Goal: Transaction & Acquisition: Purchase product/service

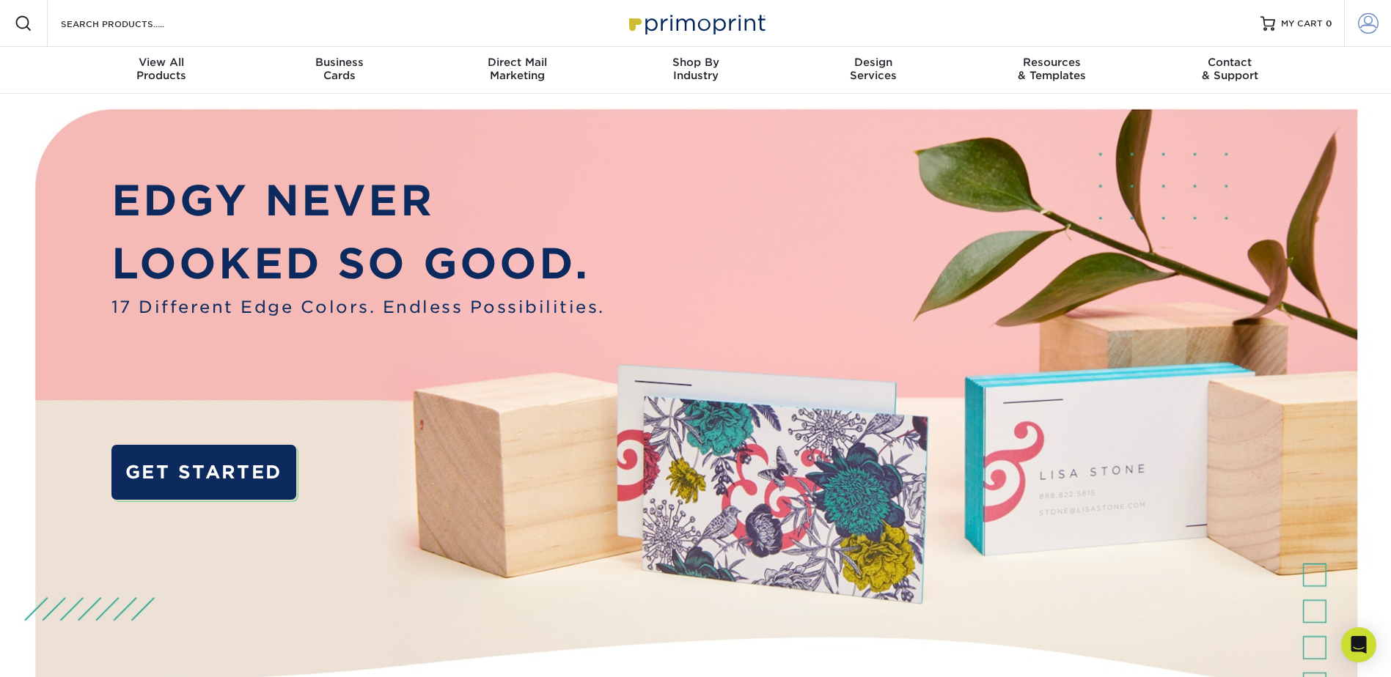
click at [1367, 20] on span at bounding box center [1368, 23] width 21 height 21
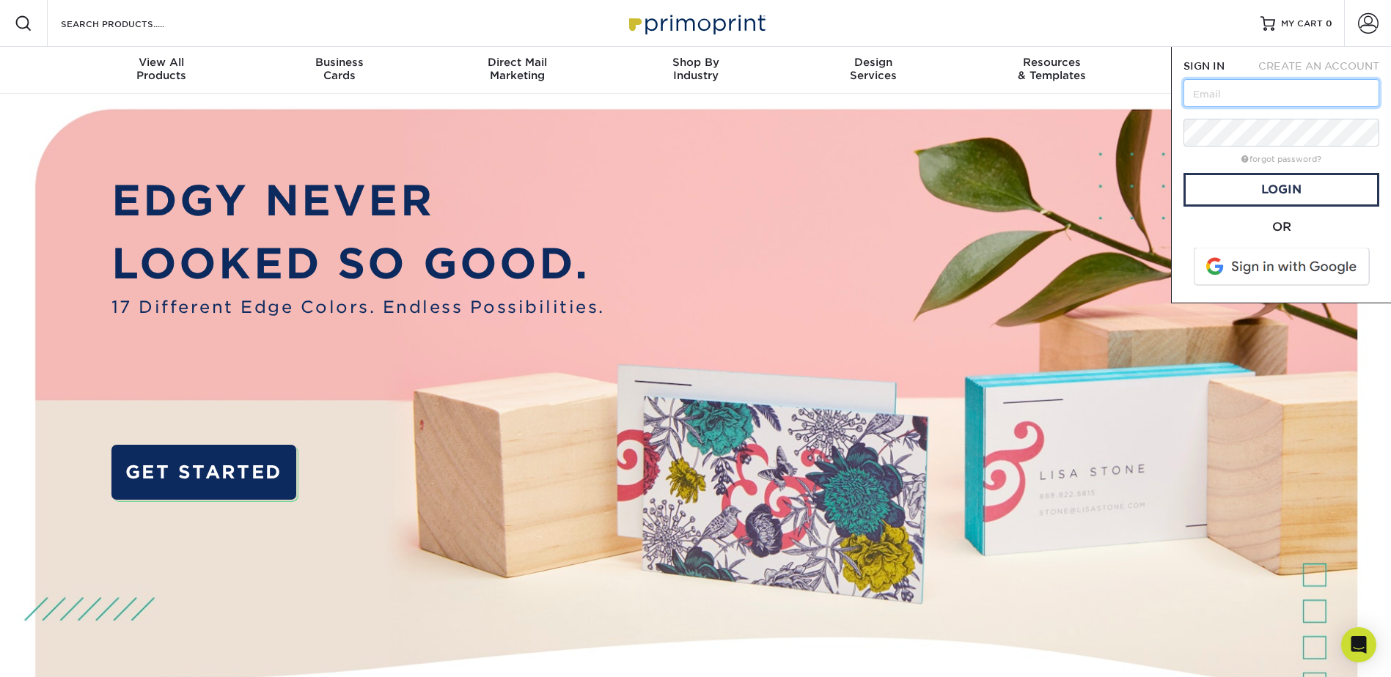
type input "e"
type input "[EMAIL_ADDRESS][PERSON_NAME][DOMAIN_NAME]"
click at [1298, 185] on link "Login" at bounding box center [1281, 190] width 196 height 34
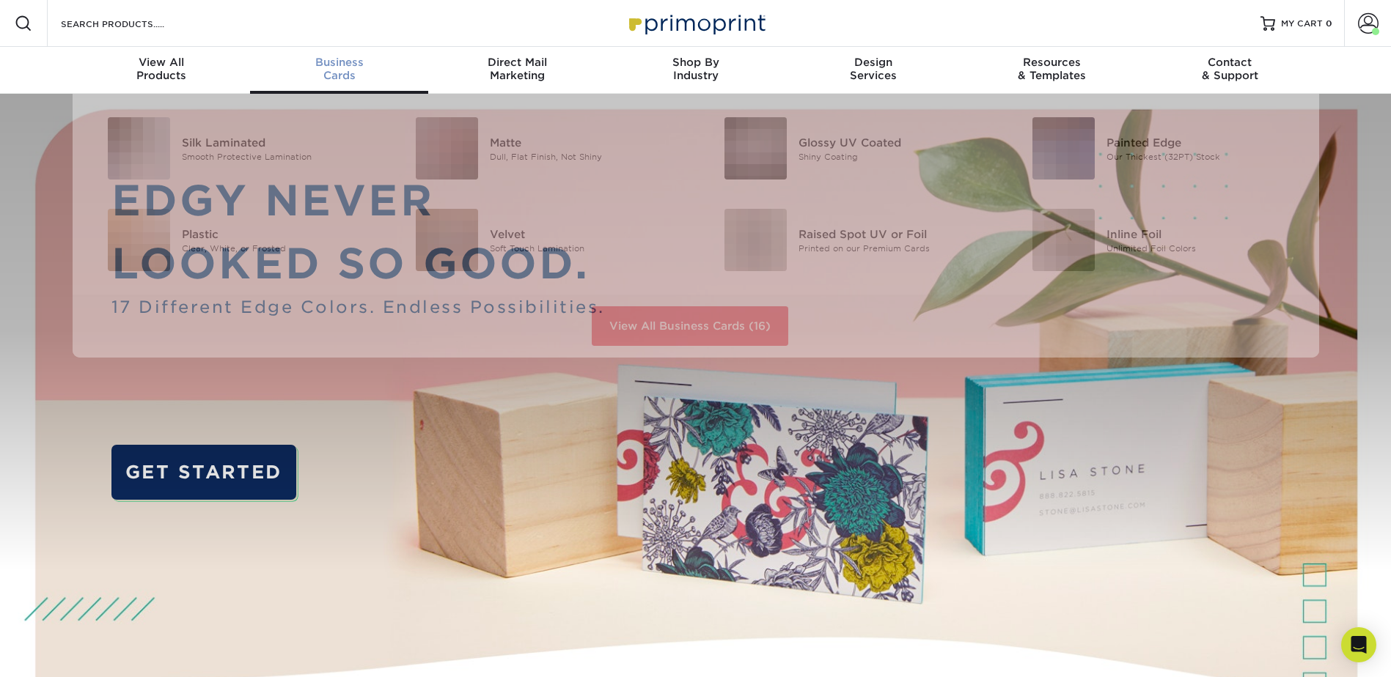
click at [358, 67] on span "Business" at bounding box center [339, 62] width 178 height 13
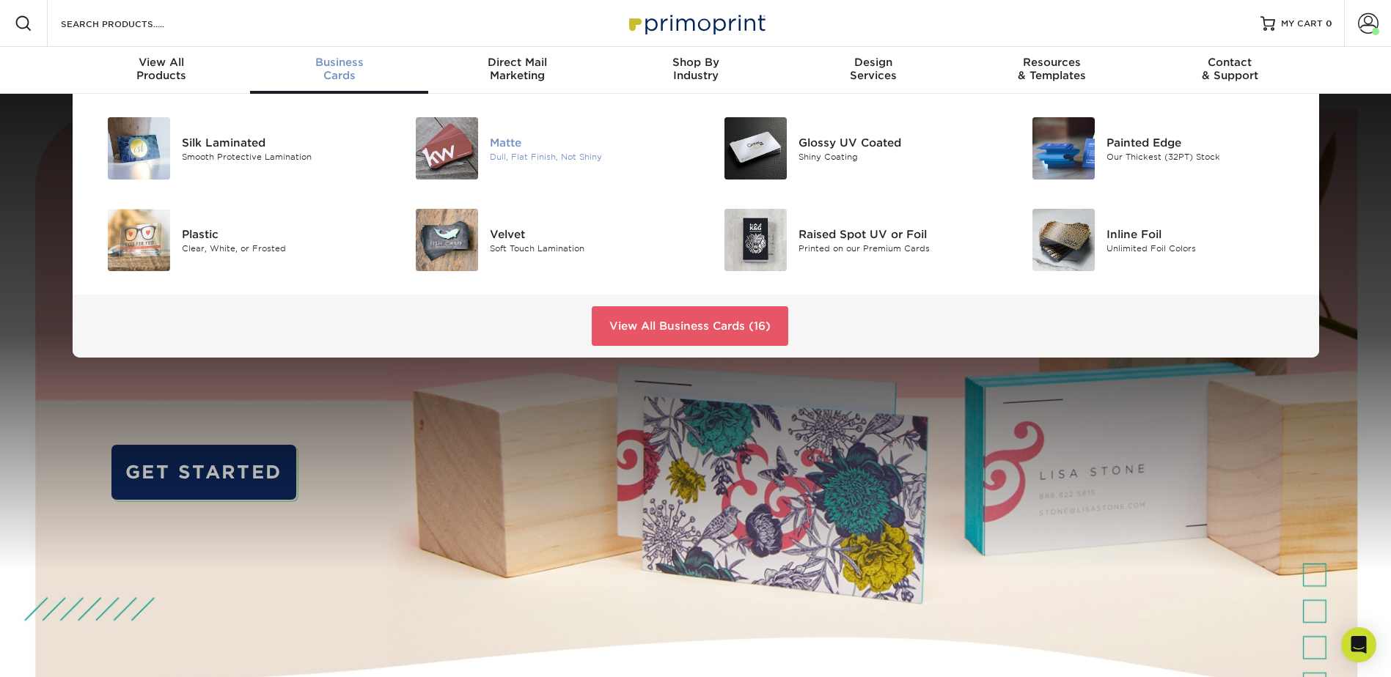
click at [460, 151] on img at bounding box center [447, 148] width 62 height 62
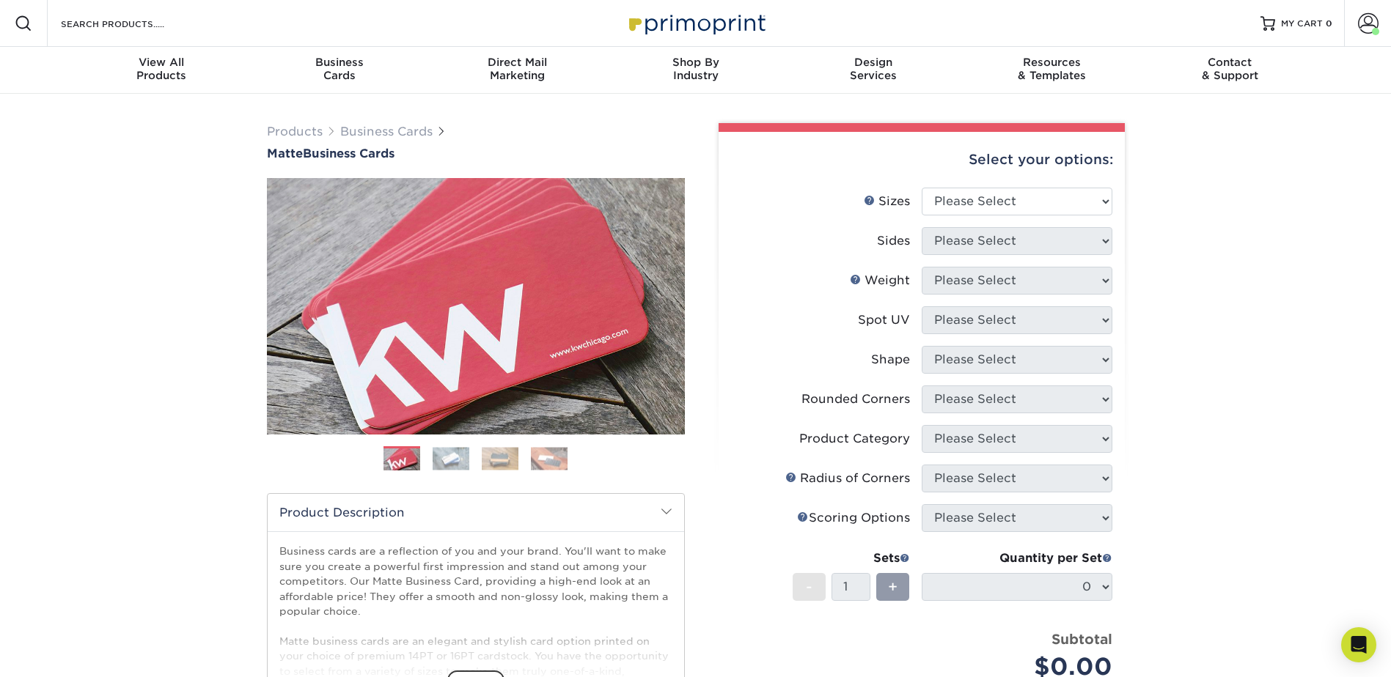
click at [1109, 201] on select "Please Select 1.5" x 3.5" - Mini 1.75" x 3.5" - Mini 2" x 2" - Square 2" x 3" -…" at bounding box center [1017, 202] width 191 height 28
select select "2.00x3.50"
click at [922, 188] on select "Please Select 1.5" x 3.5" - Mini 1.75" x 3.5" - Mini 2" x 2" - Square 2" x 3" -…" at bounding box center [1017, 202] width 191 height 28
click at [1104, 237] on select "Please Select Print Both Sides Print Front Only" at bounding box center [1017, 241] width 191 height 28
select select "13abbda7-1d64-4f25-8bb2-c179b224825d"
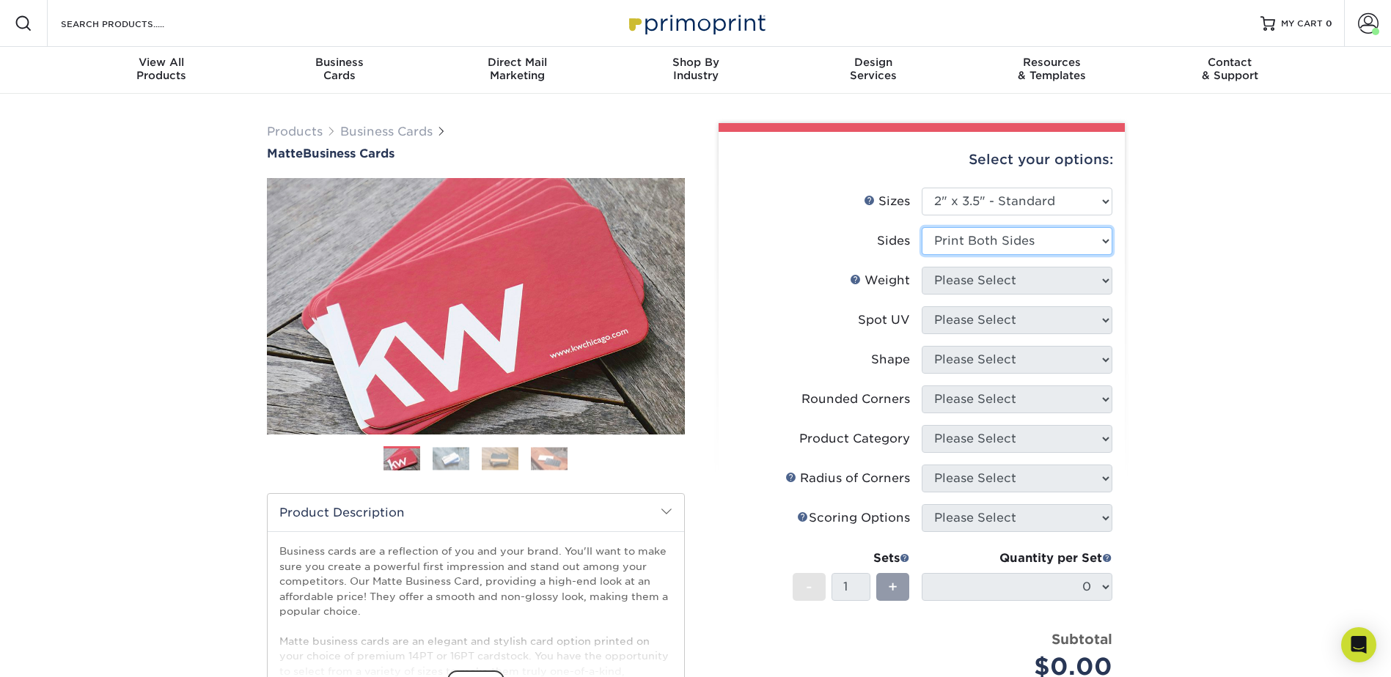
click at [922, 227] on select "Please Select Print Both Sides Print Front Only" at bounding box center [1017, 241] width 191 height 28
click at [1111, 282] on select "Please Select 16PT 14PT" at bounding box center [1017, 281] width 191 height 28
select select "14PT"
click at [922, 267] on select "Please Select 16PT 14PT" at bounding box center [1017, 281] width 191 height 28
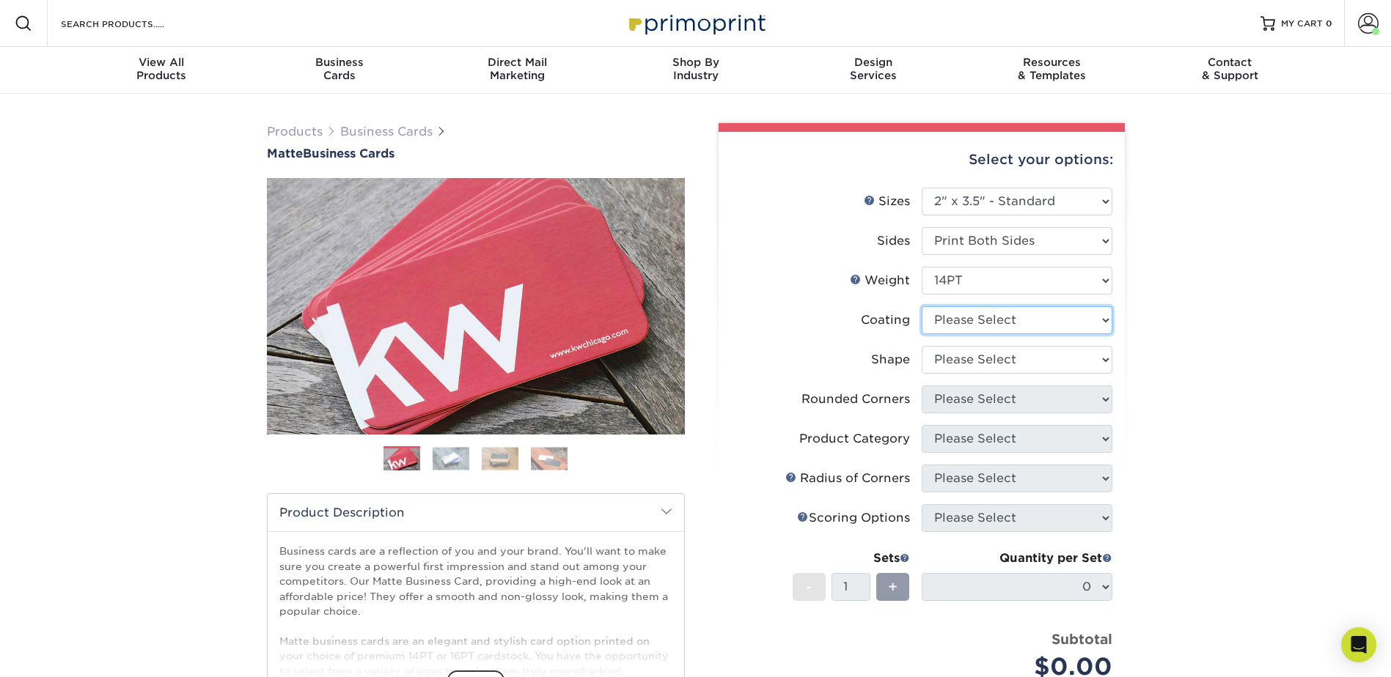
click at [1109, 319] on select at bounding box center [1017, 320] width 191 height 28
select select "121bb7b5-3b4d-429f-bd8d-bbf80e953313"
click at [922, 306] on select at bounding box center [1017, 320] width 191 height 28
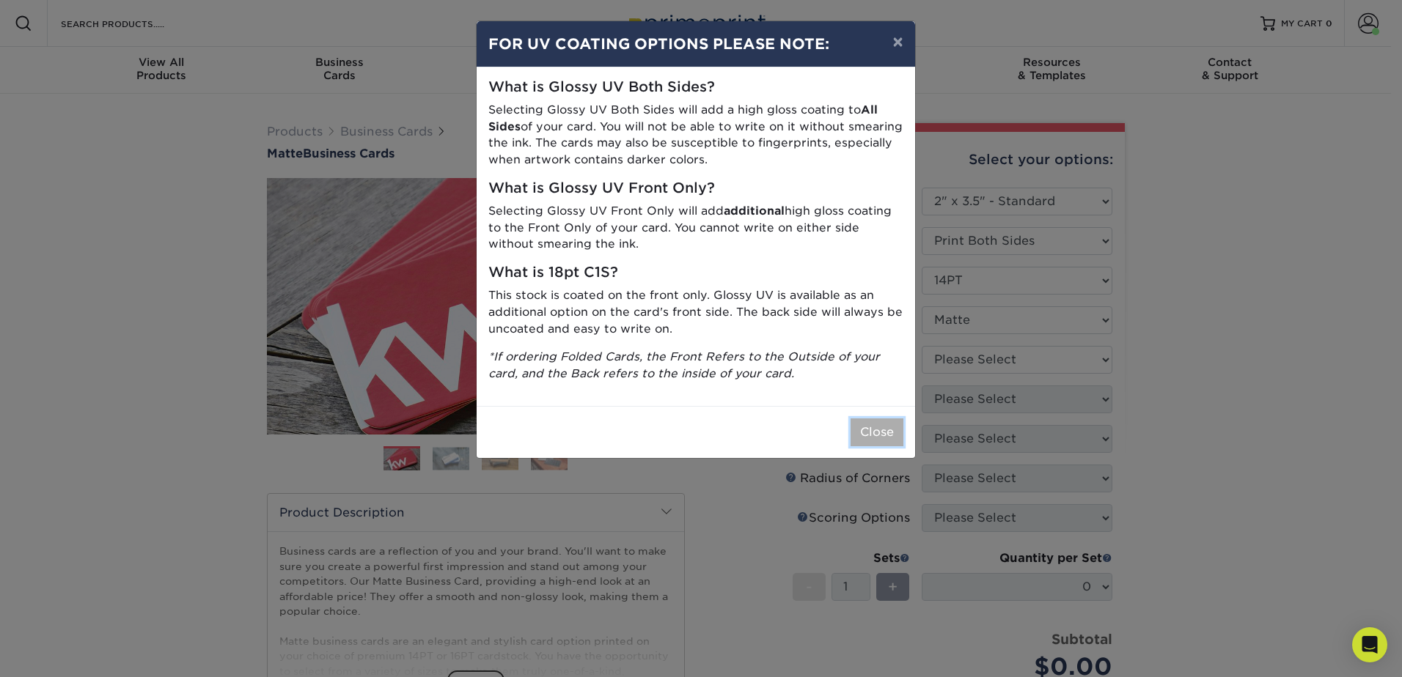
click at [862, 429] on button "Close" at bounding box center [876, 433] width 53 height 28
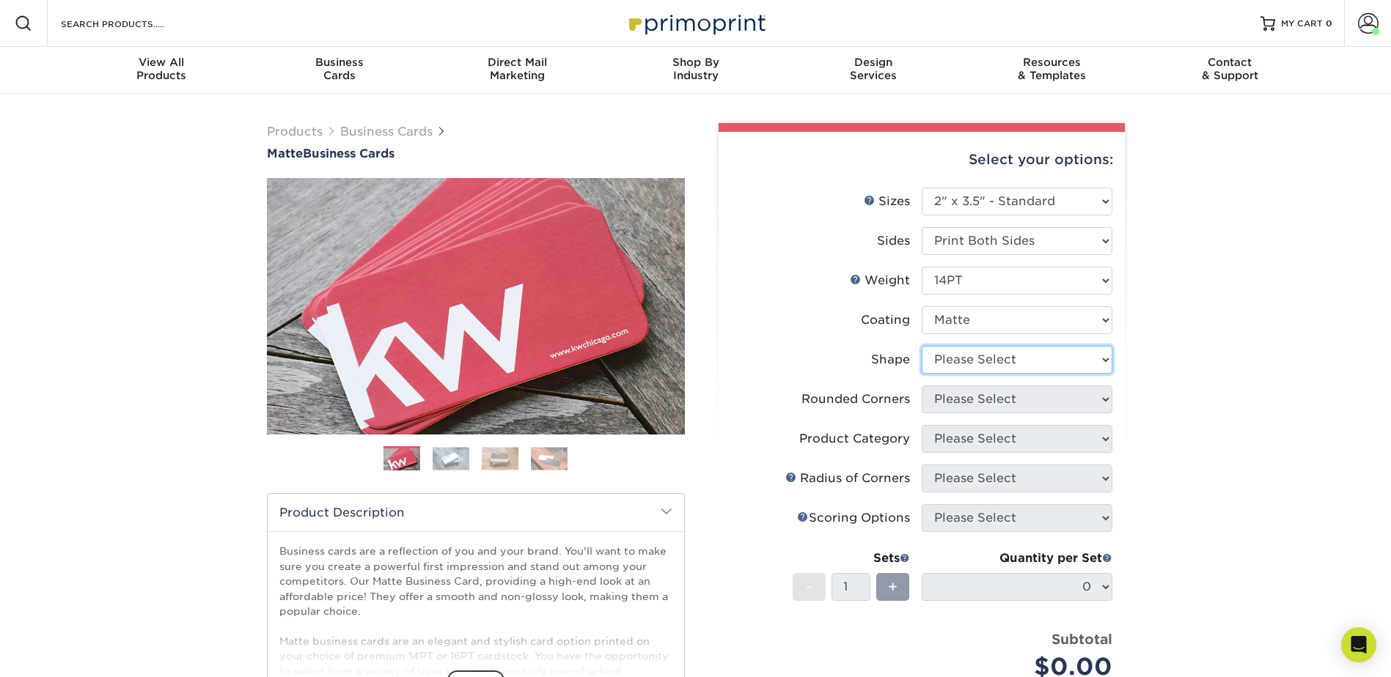
click at [1106, 358] on select "Please Select Standard" at bounding box center [1017, 360] width 191 height 28
select select "standard"
click at [922, 346] on select "Please Select Standard" at bounding box center [1017, 360] width 191 height 28
click at [1104, 399] on select "Please Select Yes - Round 2 Corners Yes - Round 4 Corners No" at bounding box center [1017, 400] width 191 height 28
select select "0"
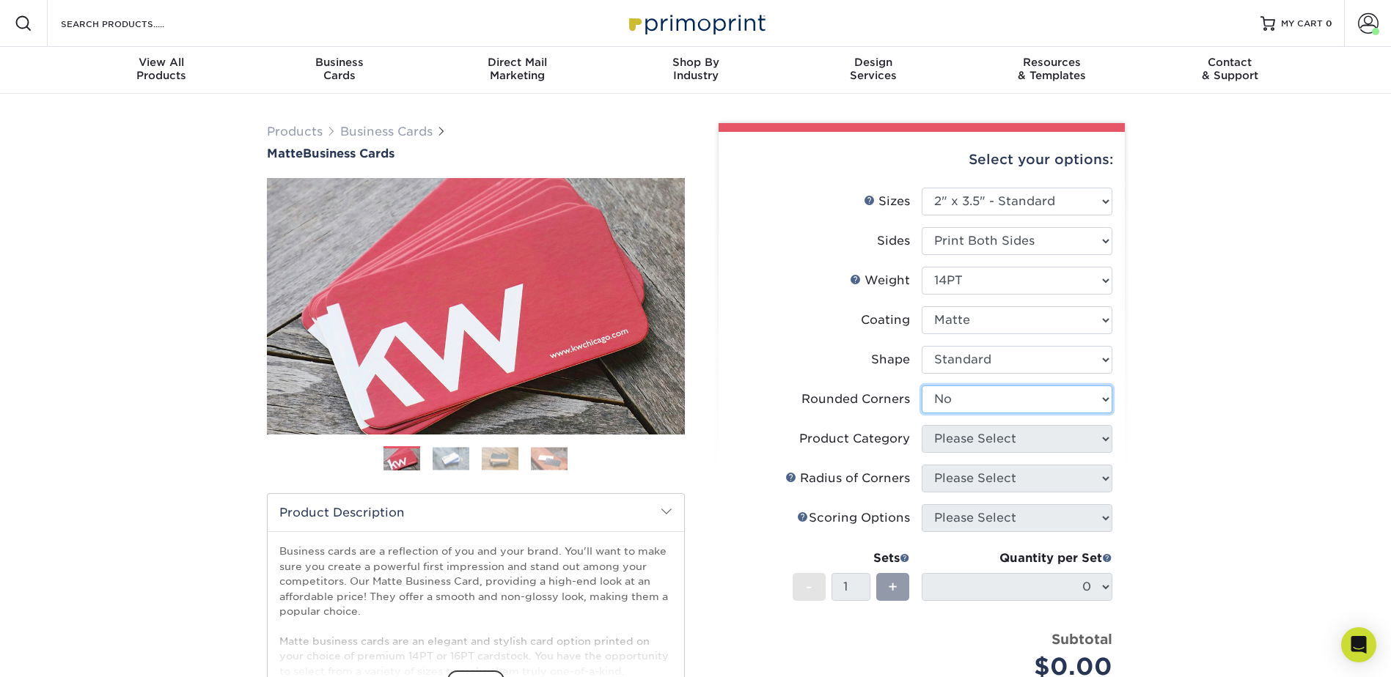
click at [922, 386] on select "Please Select Yes - Round 2 Corners Yes - Round 4 Corners No" at bounding box center [1017, 400] width 191 height 28
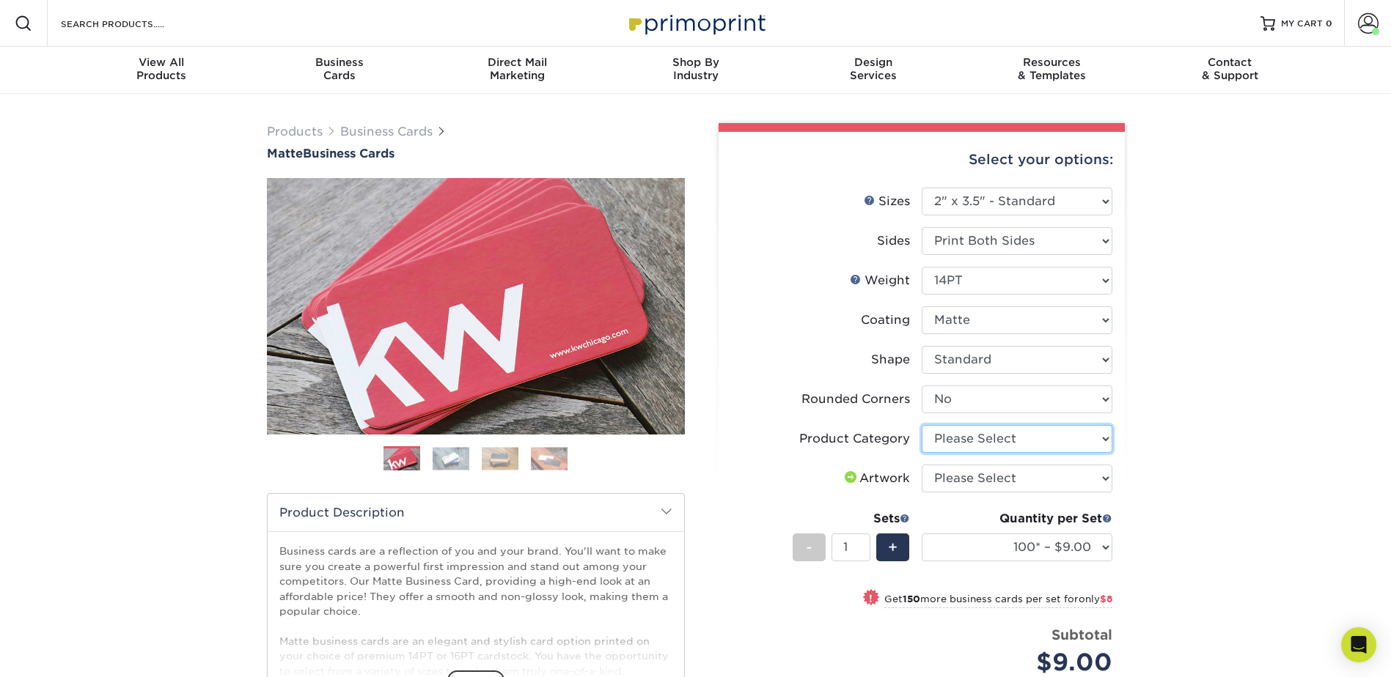
click at [1107, 441] on select "Please Select Business Cards" at bounding box center [1017, 439] width 191 height 28
select select "3b5148f1-0588-4f88-a218-97bcfdce65c1"
click at [922, 425] on select "Please Select Business Cards" at bounding box center [1017, 439] width 191 height 28
click at [1107, 479] on select "Please Select I will upload files I need a design - $100" at bounding box center [1017, 479] width 191 height 28
select select "upload"
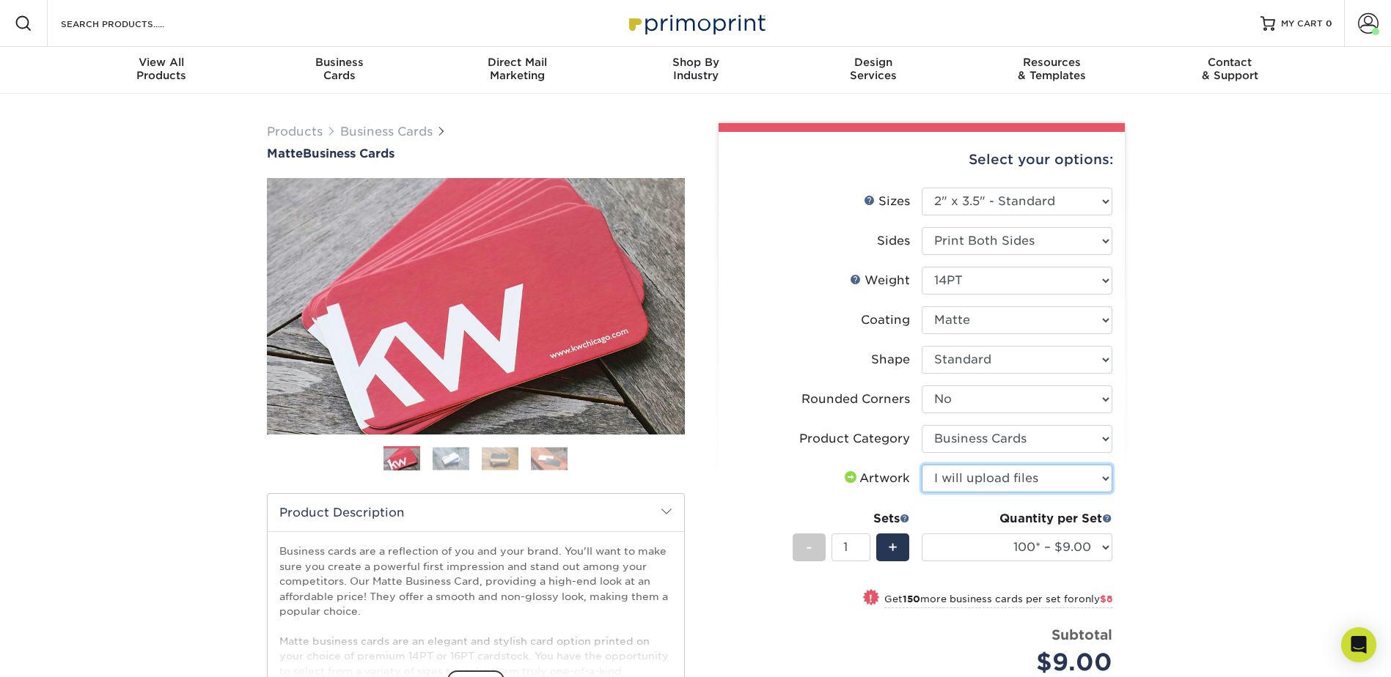
click at [922, 465] on select "Please Select I will upload files I need a design - $100" at bounding box center [1017, 479] width 191 height 28
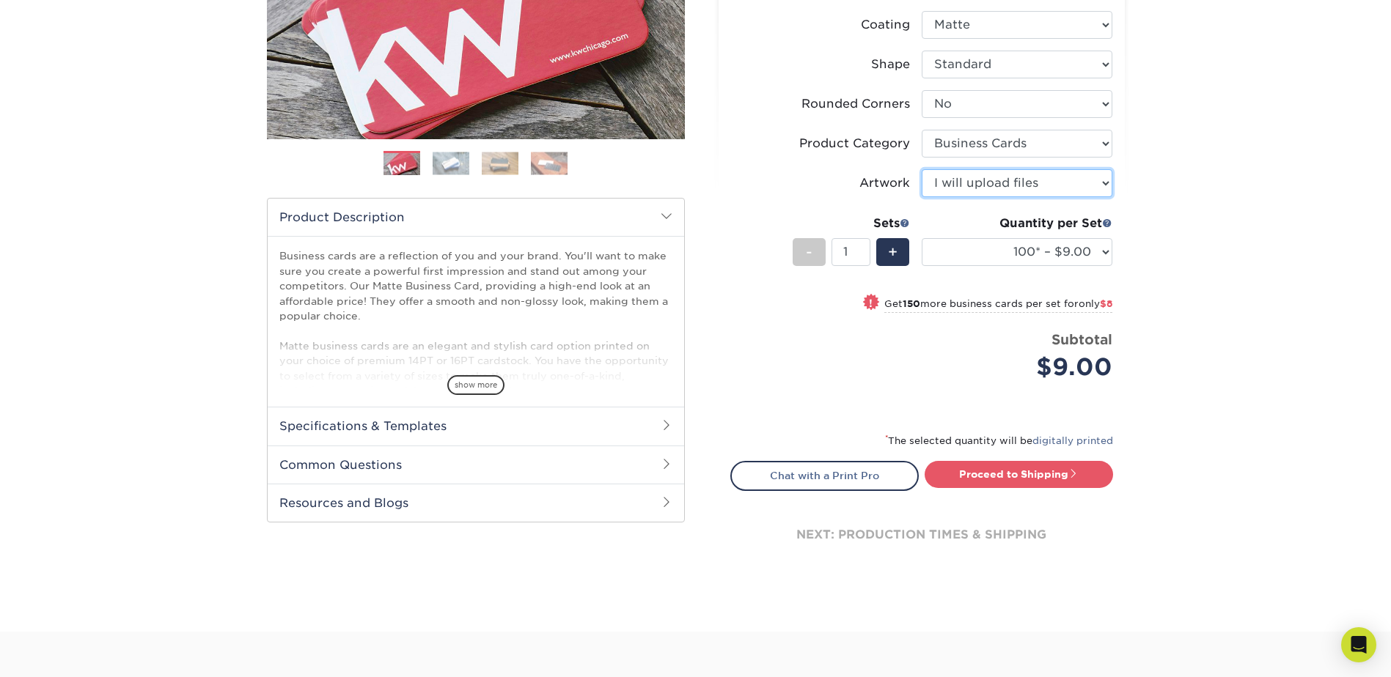
scroll to position [301, 0]
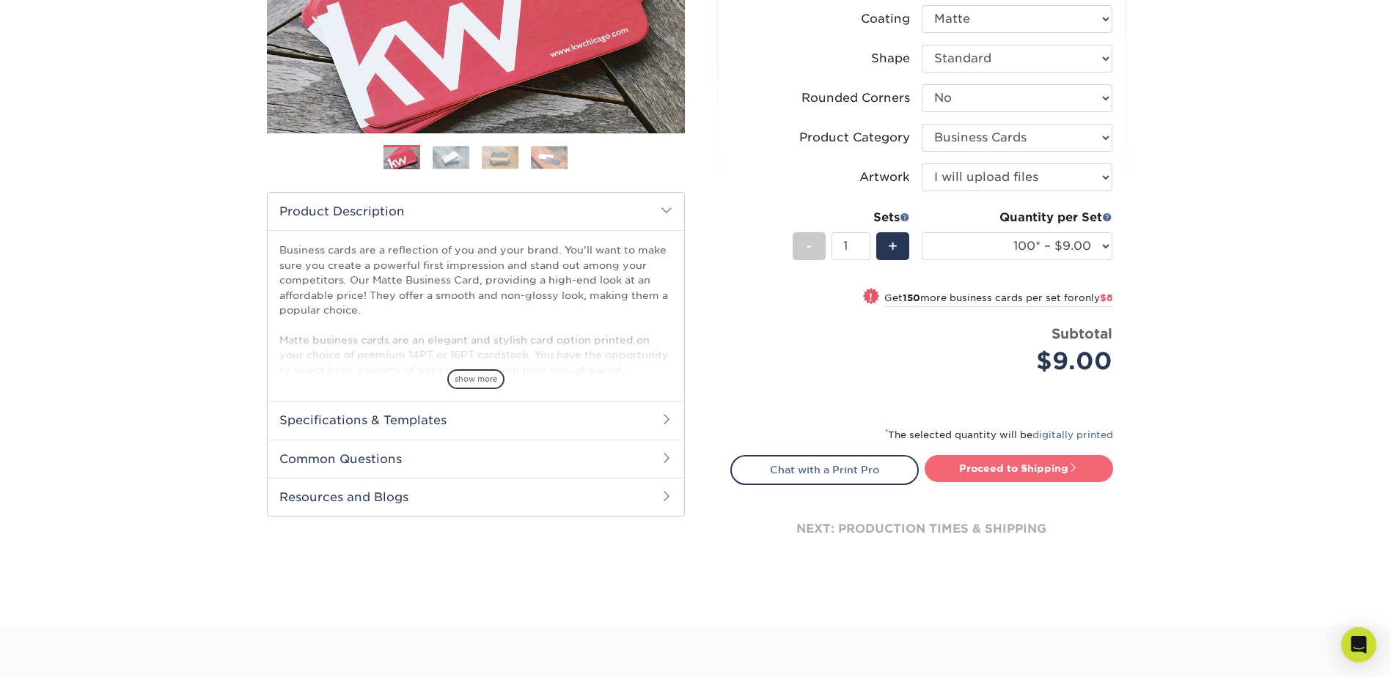
click at [1023, 465] on link "Proceed to Shipping" at bounding box center [1018, 468] width 188 height 26
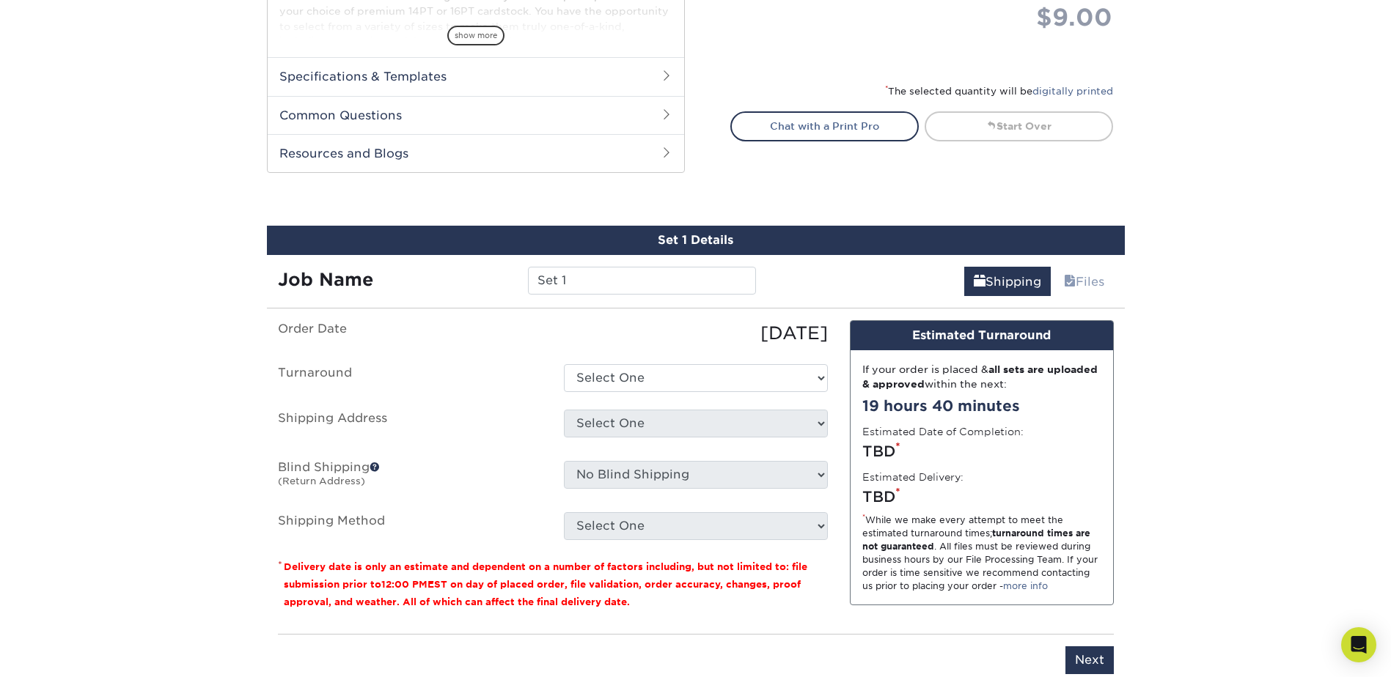
scroll to position [797, 0]
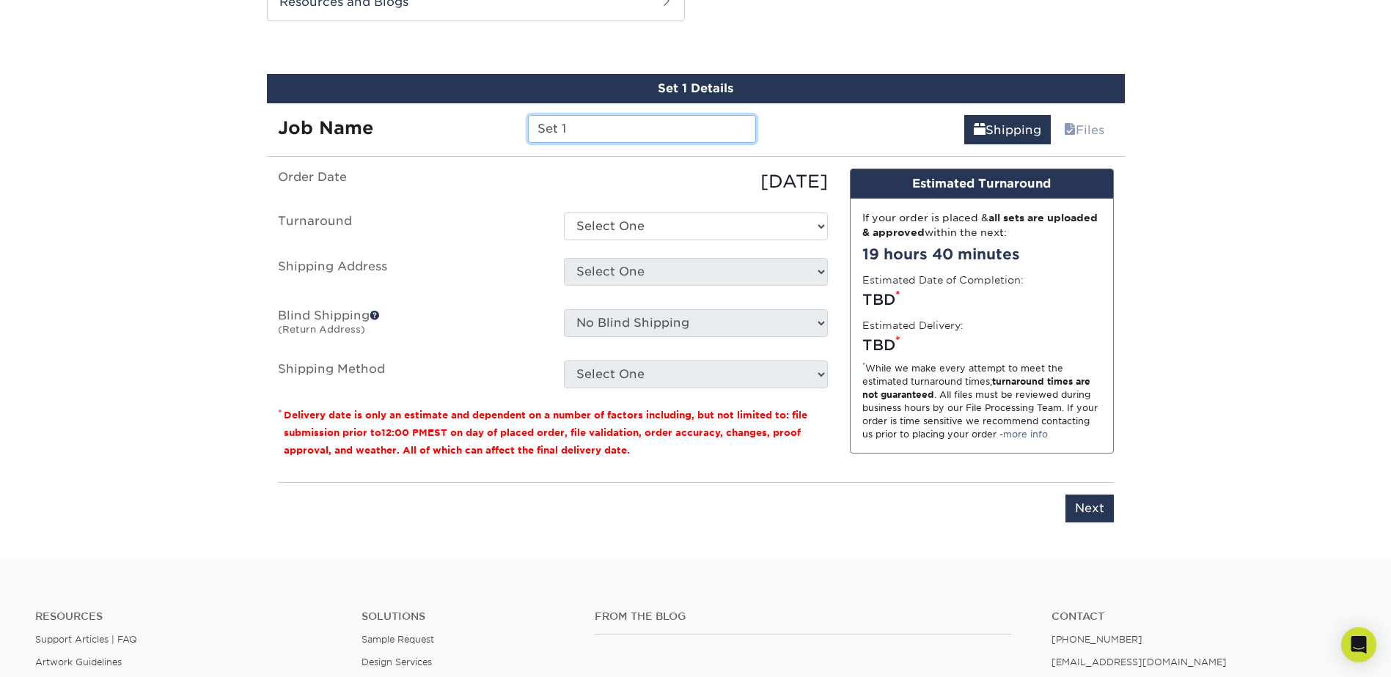
click at [581, 128] on input "Set 1" at bounding box center [642, 129] width 228 height 28
type input "S"
paste input "#schuster#4"
type input "#"
click at [592, 129] on input "text" at bounding box center [642, 129] width 228 height 28
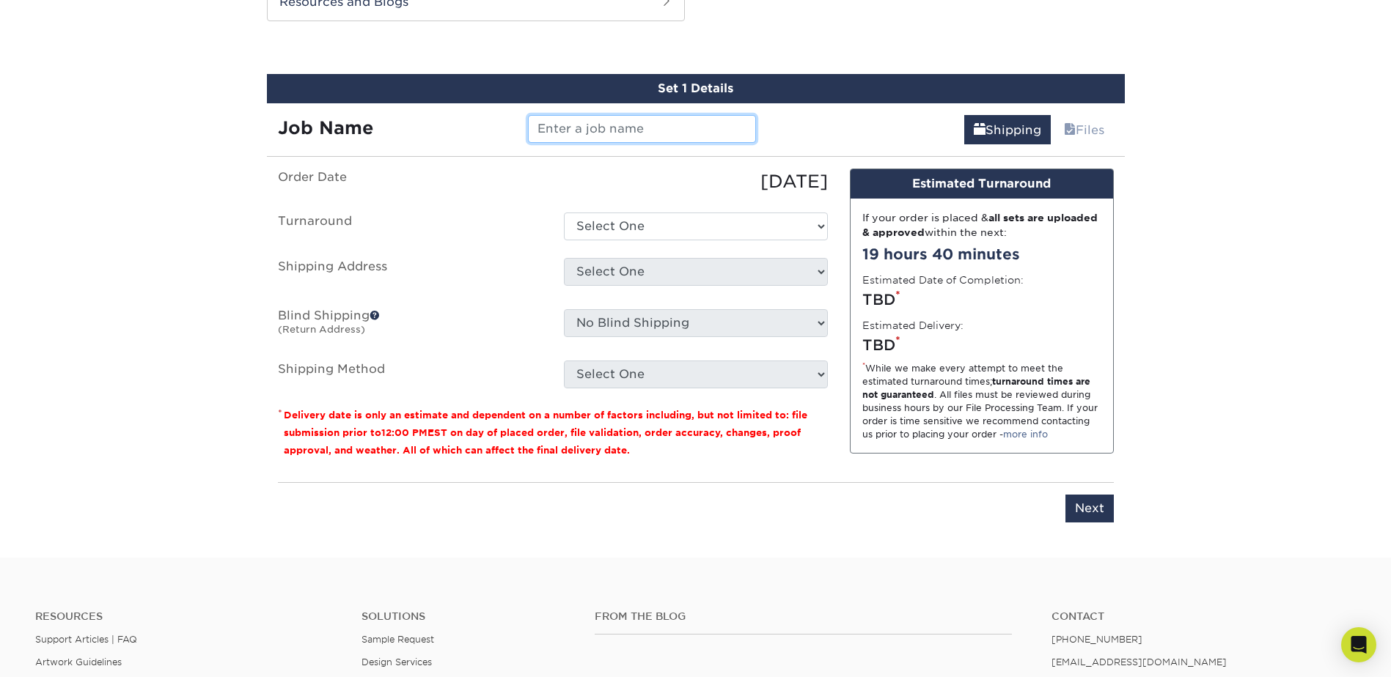
paste input "Marcus Heidelberg"
type input "[PERSON_NAME] Cards"
click at [821, 227] on select "Select One 2-4 Business Days 2 Day Next Business Day" at bounding box center [696, 227] width 264 height 28
select select "e6dc3f44-811f-4023-acdf-8cd9144995fc"
click at [564, 213] on select "Select One 2-4 Business Days 2 Day Next Business Day" at bounding box center [696, 227] width 264 height 28
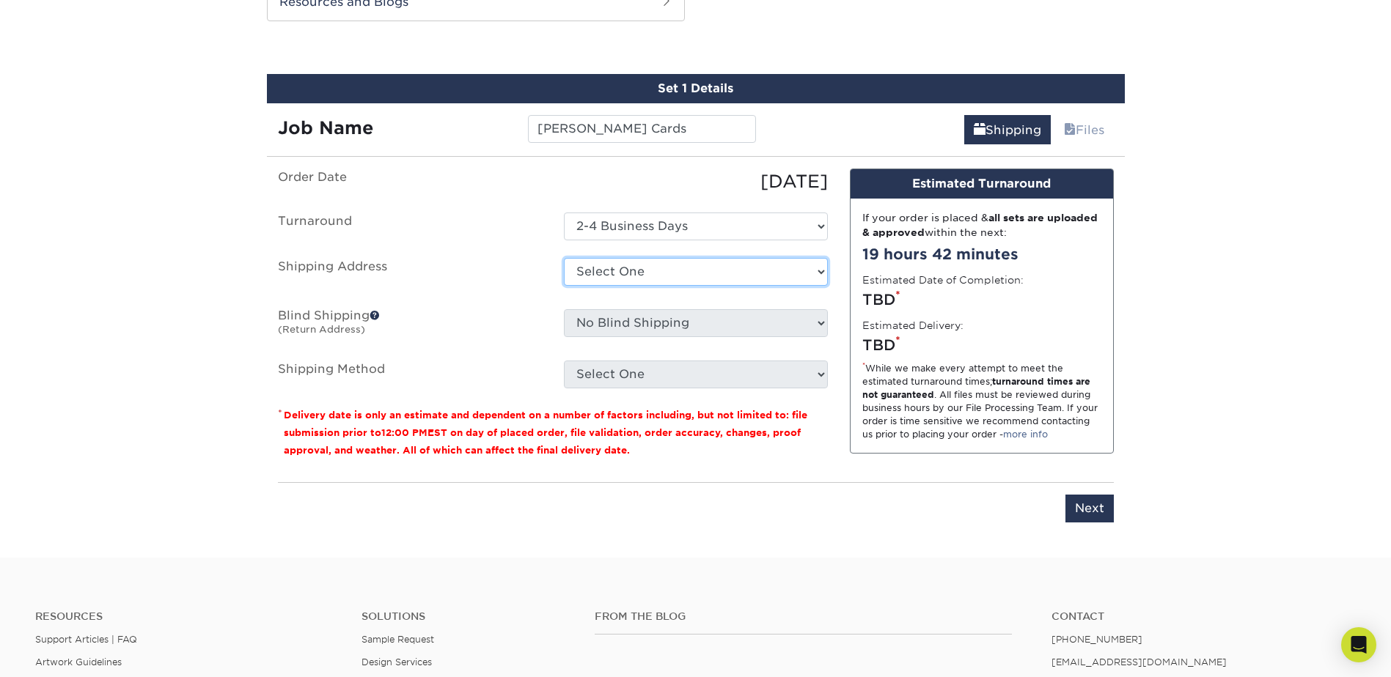
click at [820, 269] on select "Select One BASLER ELECTRIC BASLER ELECTRIC BASLER PLASTICS BASLER PLASTICS BASL…" at bounding box center [696, 272] width 264 height 28
select select "117317"
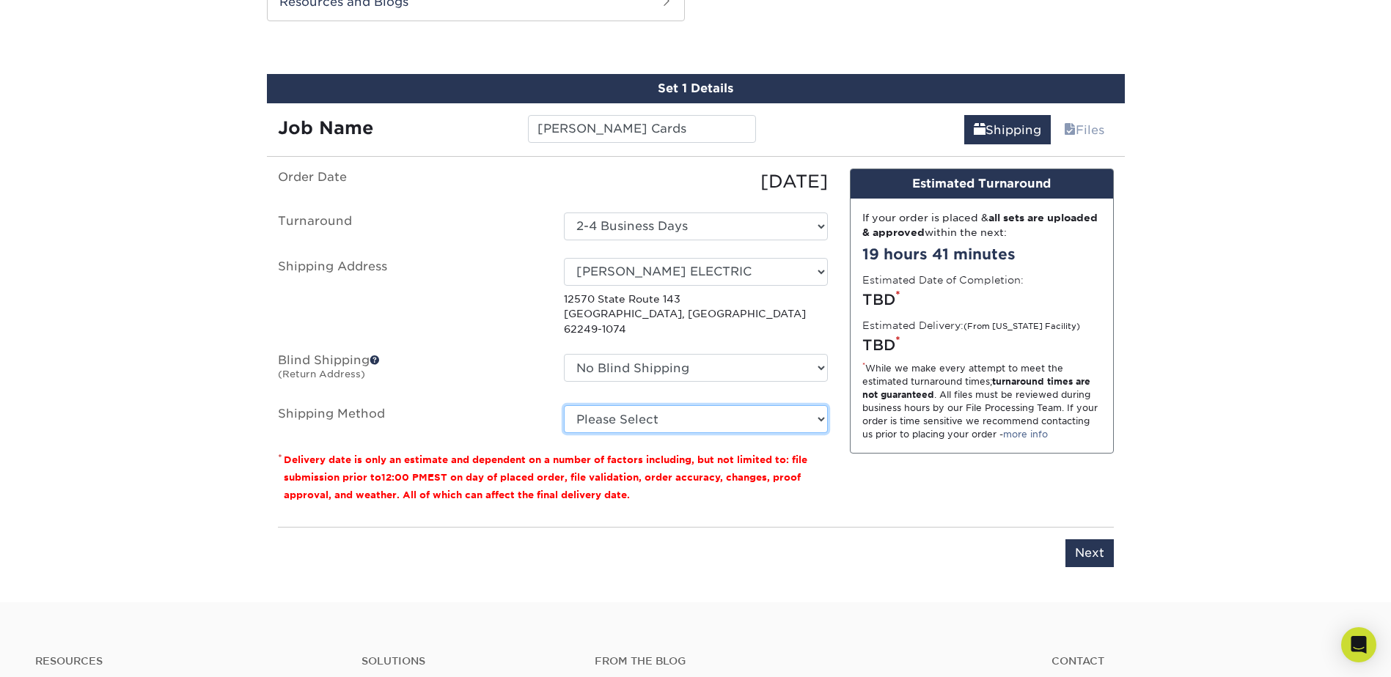
click at [821, 405] on select "Please Select Ground Shipping (+$7.84) 3 Day Shipping Service (+$18.70) 2 Day A…" at bounding box center [696, 419] width 264 height 28
select select "03"
click at [564, 405] on select "Please Select Ground Shipping (+$7.84) 3 Day Shipping Service (+$18.70) 2 Day A…" at bounding box center [696, 419] width 264 height 28
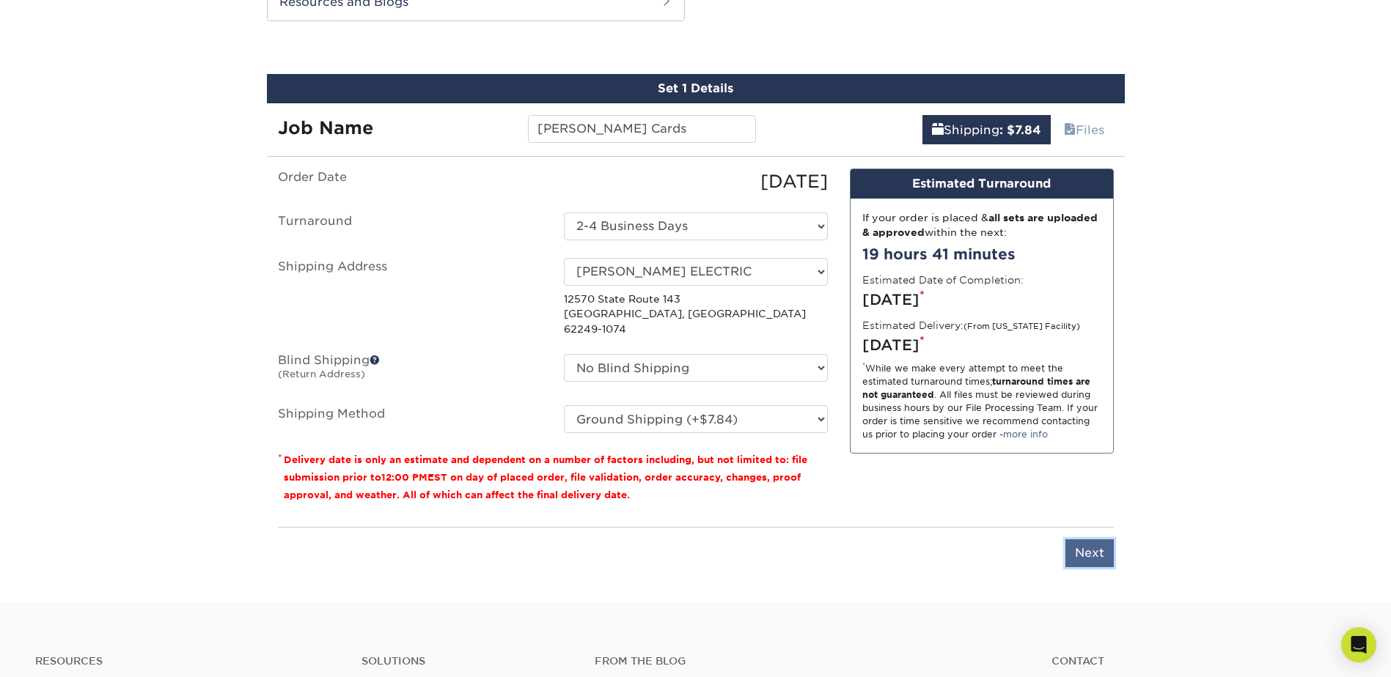
click at [1087, 540] on input "Next" at bounding box center [1089, 554] width 48 height 28
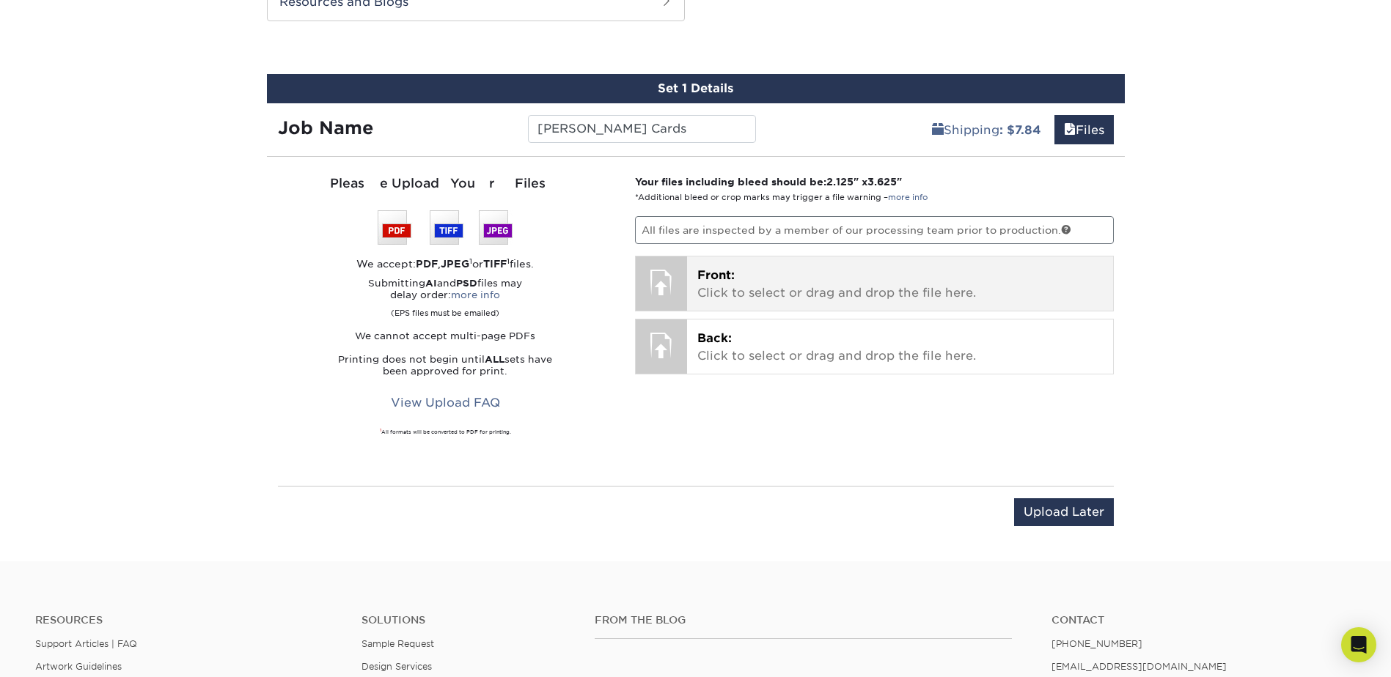
click at [723, 270] on span "Front:" at bounding box center [715, 275] width 37 height 14
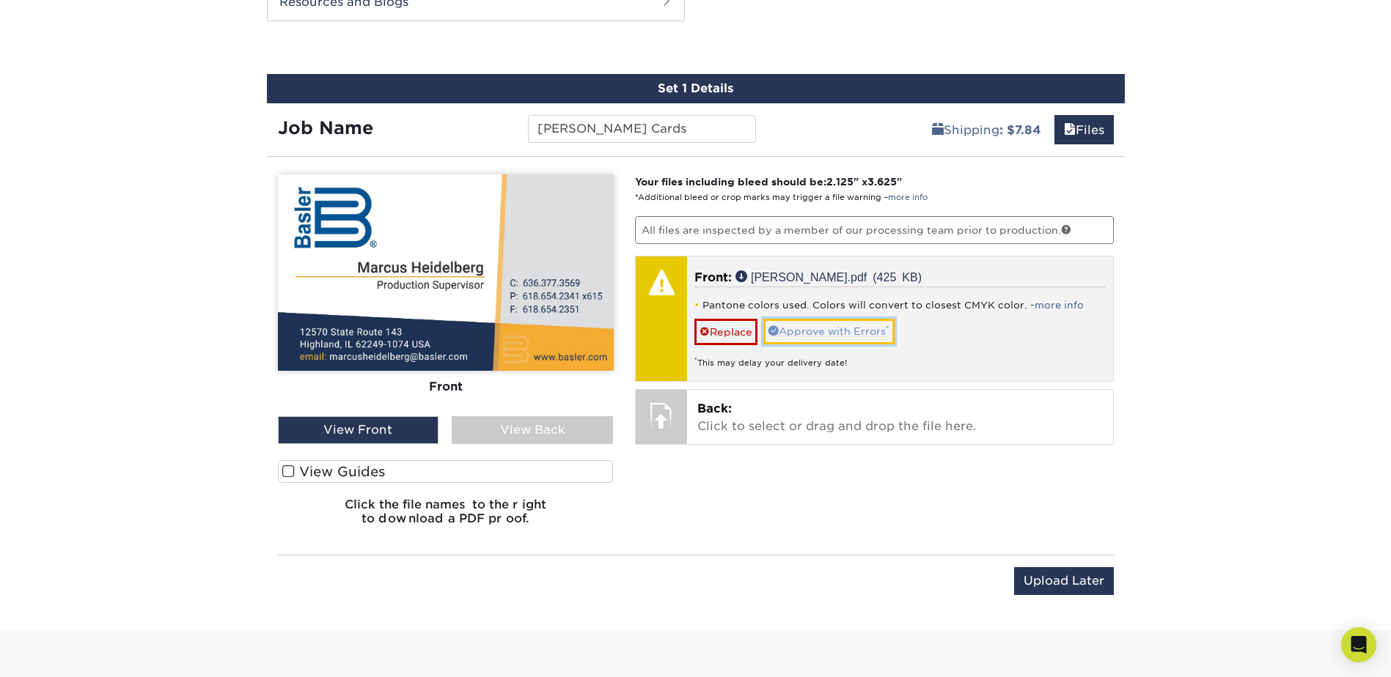
click at [824, 332] on link "Approve with Errors *" at bounding box center [828, 331] width 131 height 25
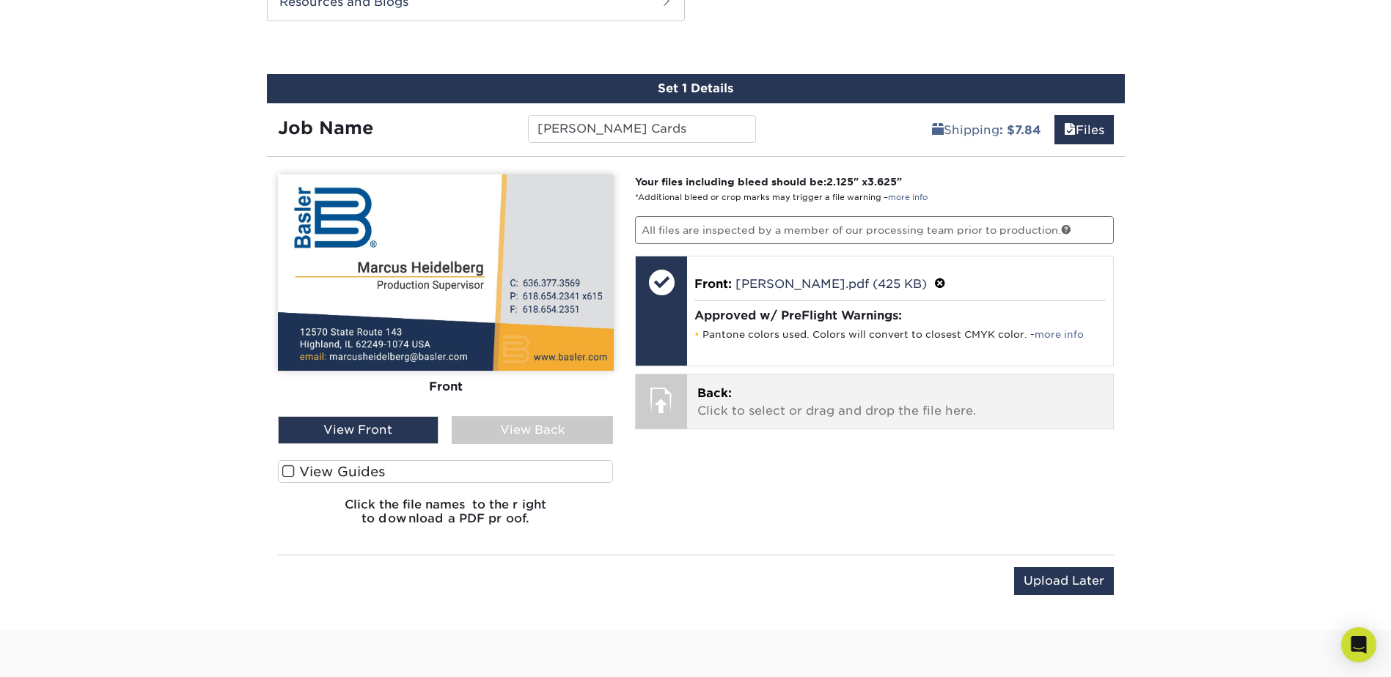
click at [705, 392] on span "Back:" at bounding box center [714, 393] width 34 height 14
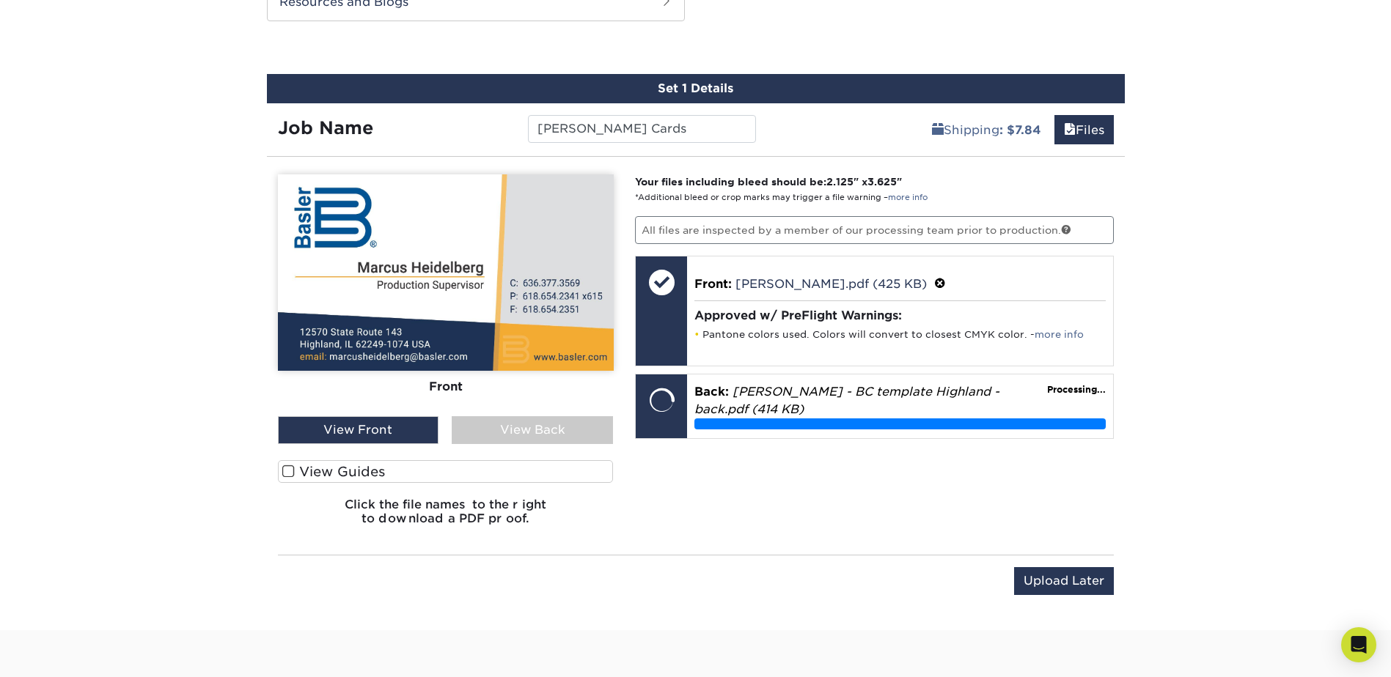
click at [502, 429] on div "View Back" at bounding box center [532, 430] width 161 height 28
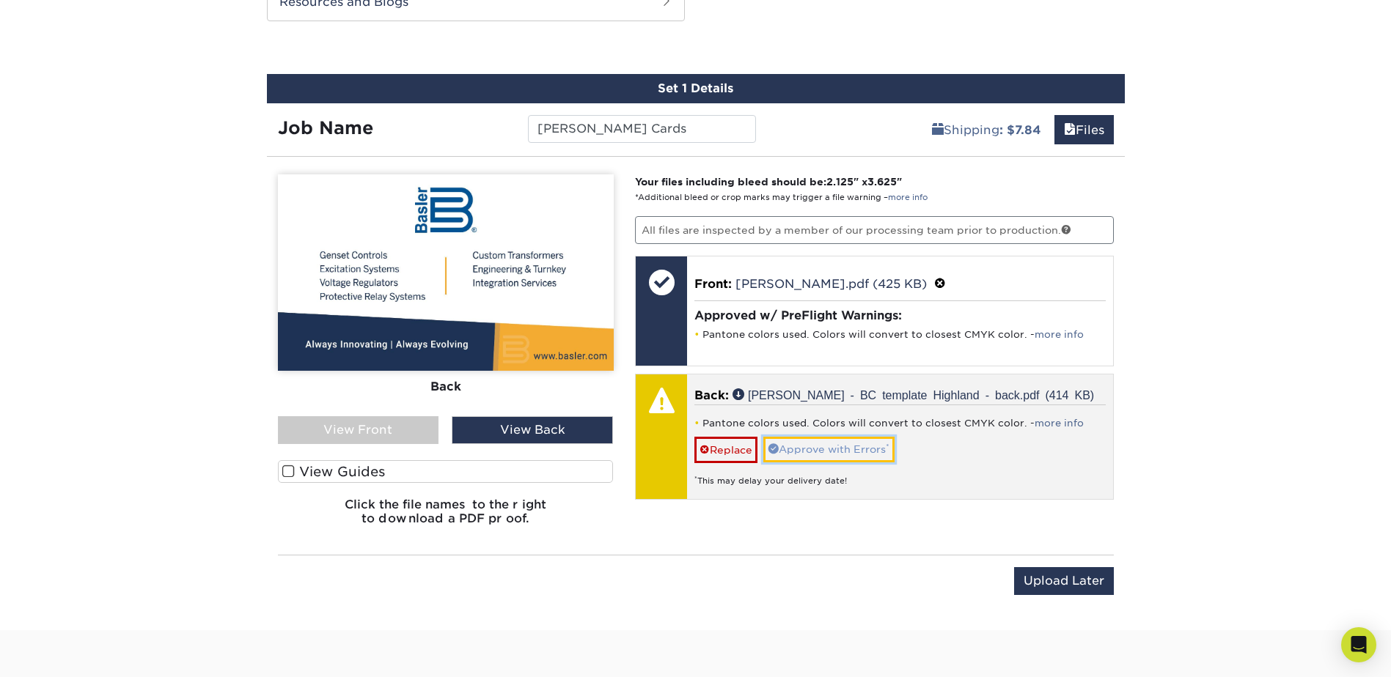
click at [846, 446] on link "Approve with Errors *" at bounding box center [828, 449] width 131 height 25
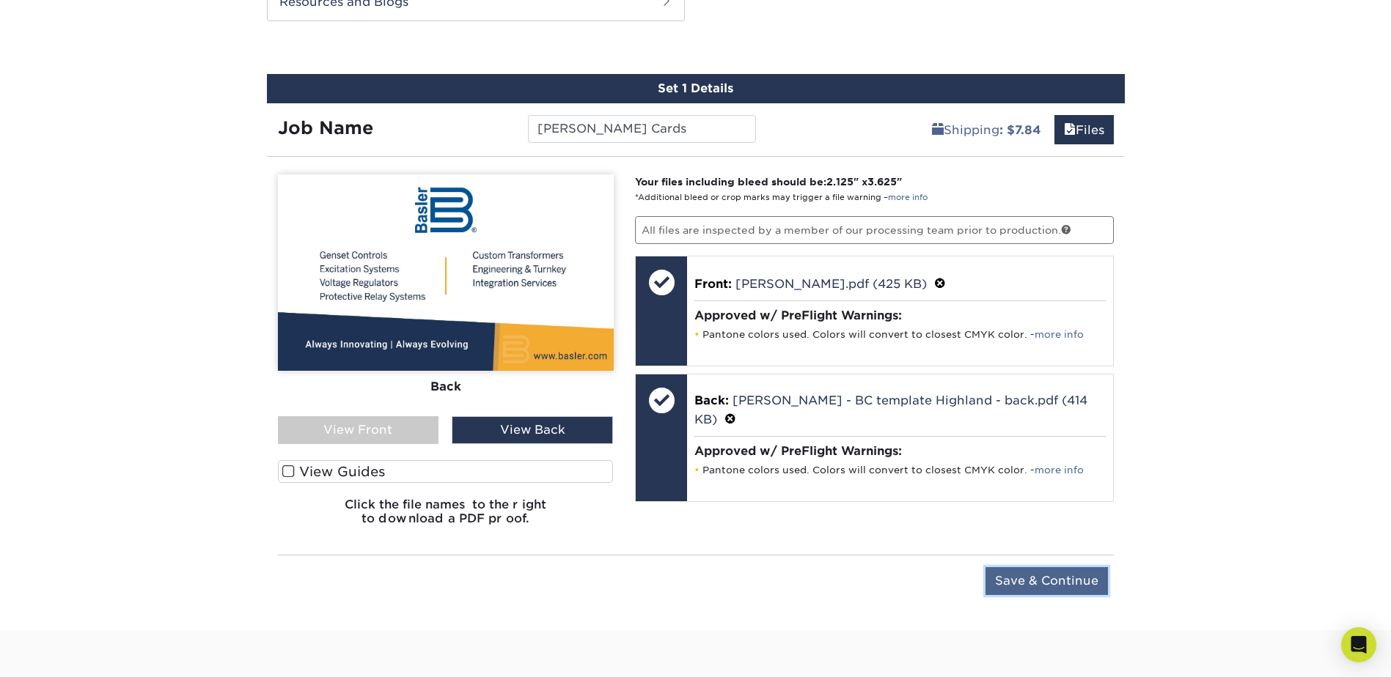
click at [1020, 577] on input "Save & Continue" at bounding box center [1046, 581] width 122 height 28
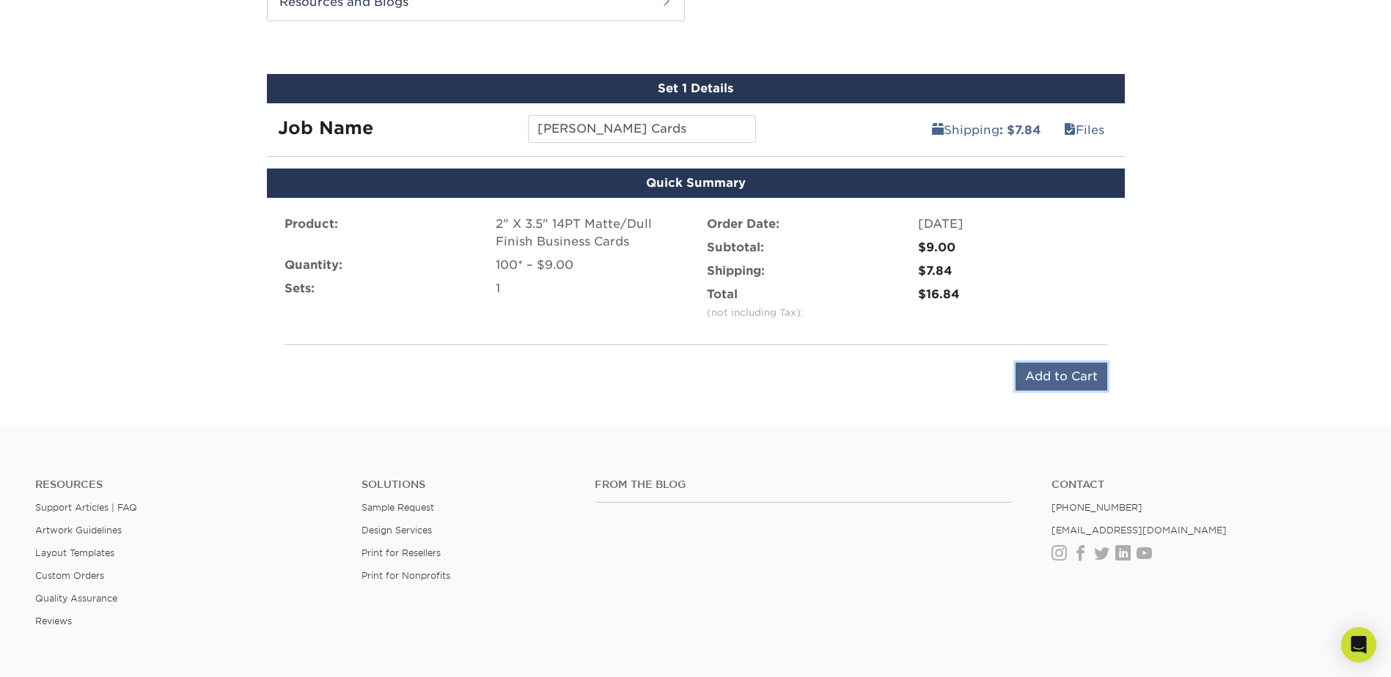
click at [1084, 382] on input "Add to Cart" at bounding box center [1061, 377] width 92 height 28
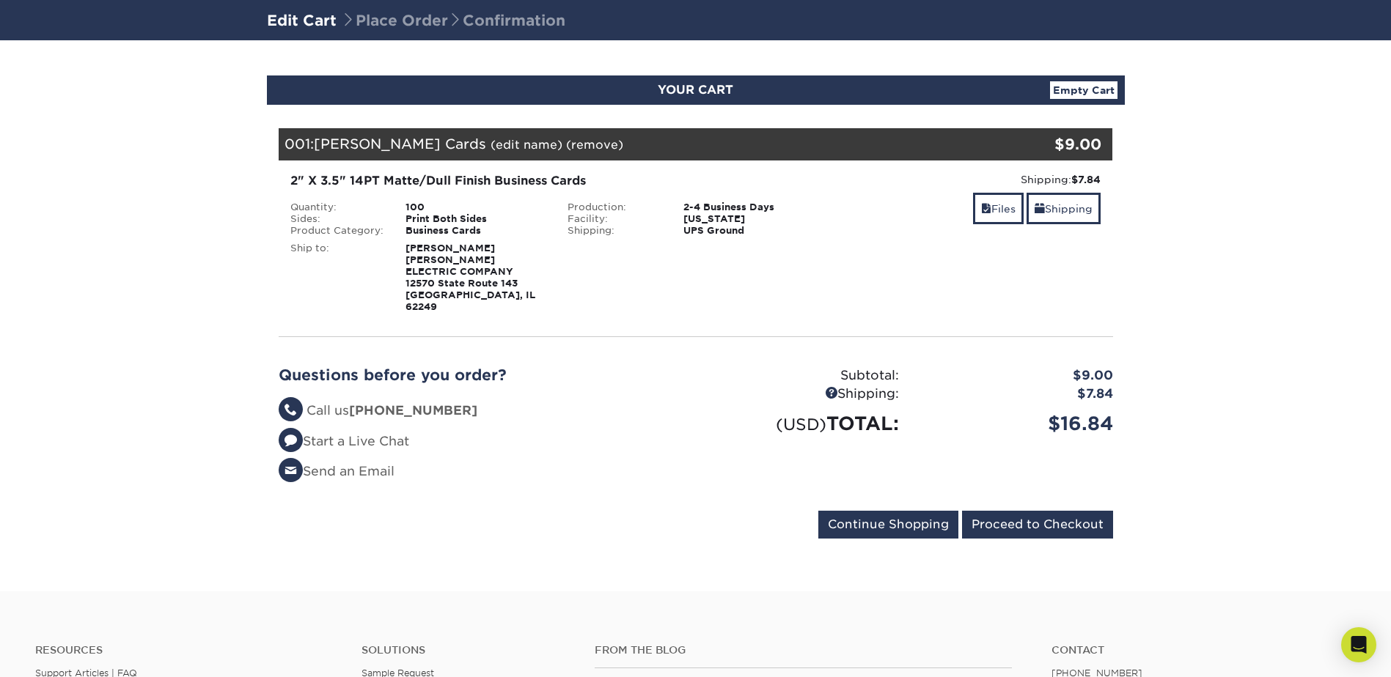
scroll to position [93, 0]
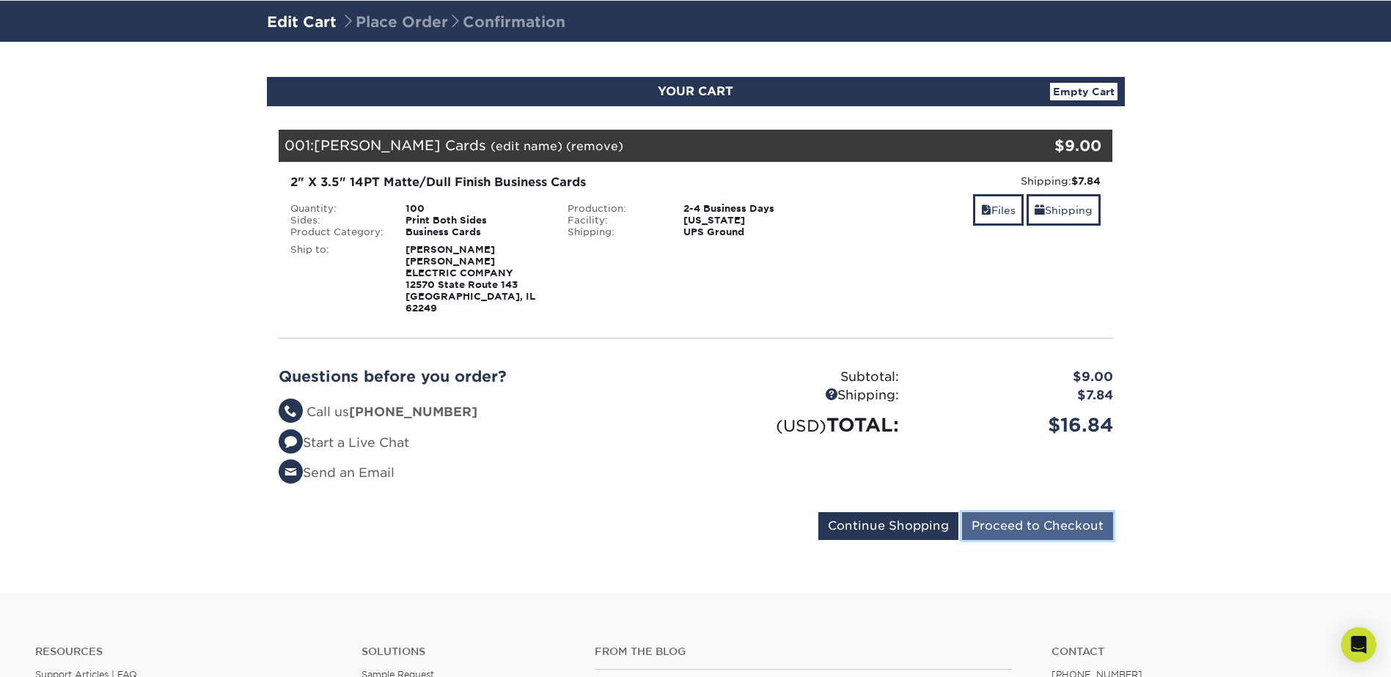
click at [1043, 512] on input "Proceed to Checkout" at bounding box center [1037, 526] width 151 height 28
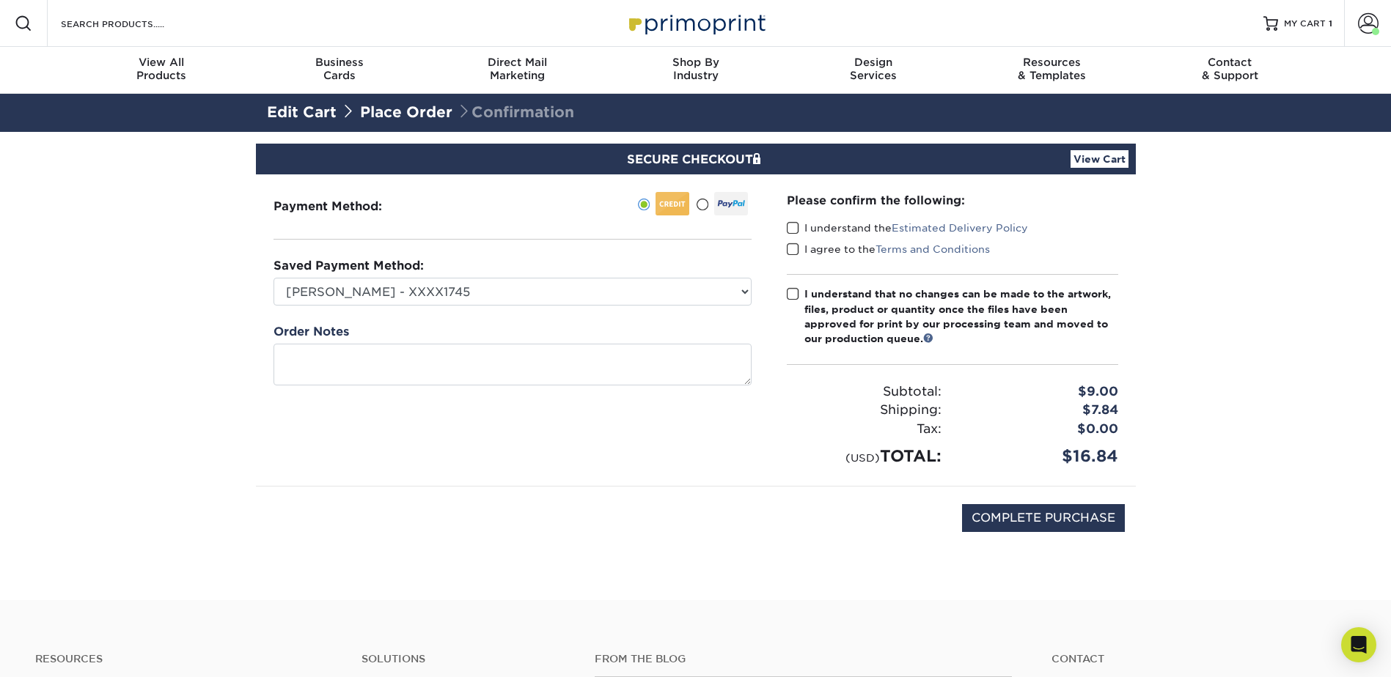
click at [796, 228] on span at bounding box center [793, 228] width 12 height 14
click at [0, 0] on input "I understand the Estimated Delivery Policy" at bounding box center [0, 0] width 0 height 0
click at [793, 243] on span at bounding box center [793, 250] width 12 height 14
click at [0, 0] on input "I agree to the Terms and Conditions" at bounding box center [0, 0] width 0 height 0
click at [795, 295] on span at bounding box center [793, 294] width 12 height 14
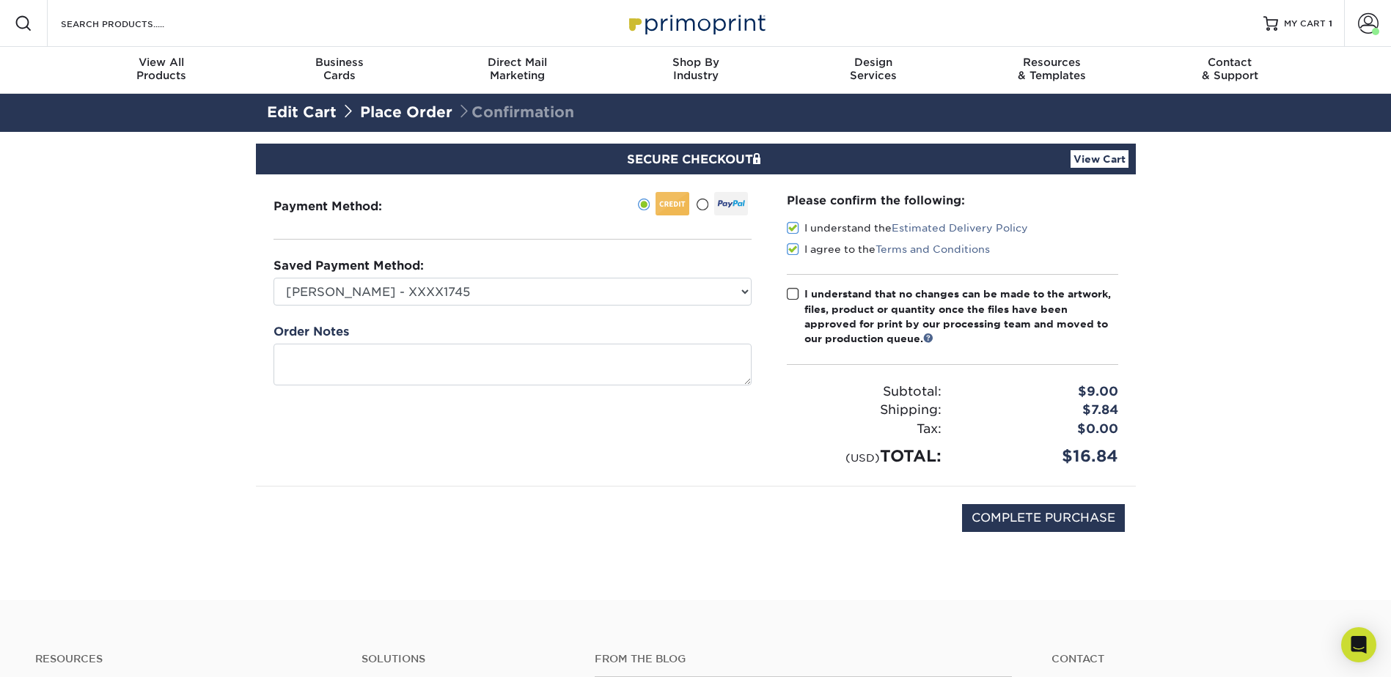
click at [0, 0] on input "I understand that no changes can be made to the artwork, files, product or quan…" at bounding box center [0, 0] width 0 height 0
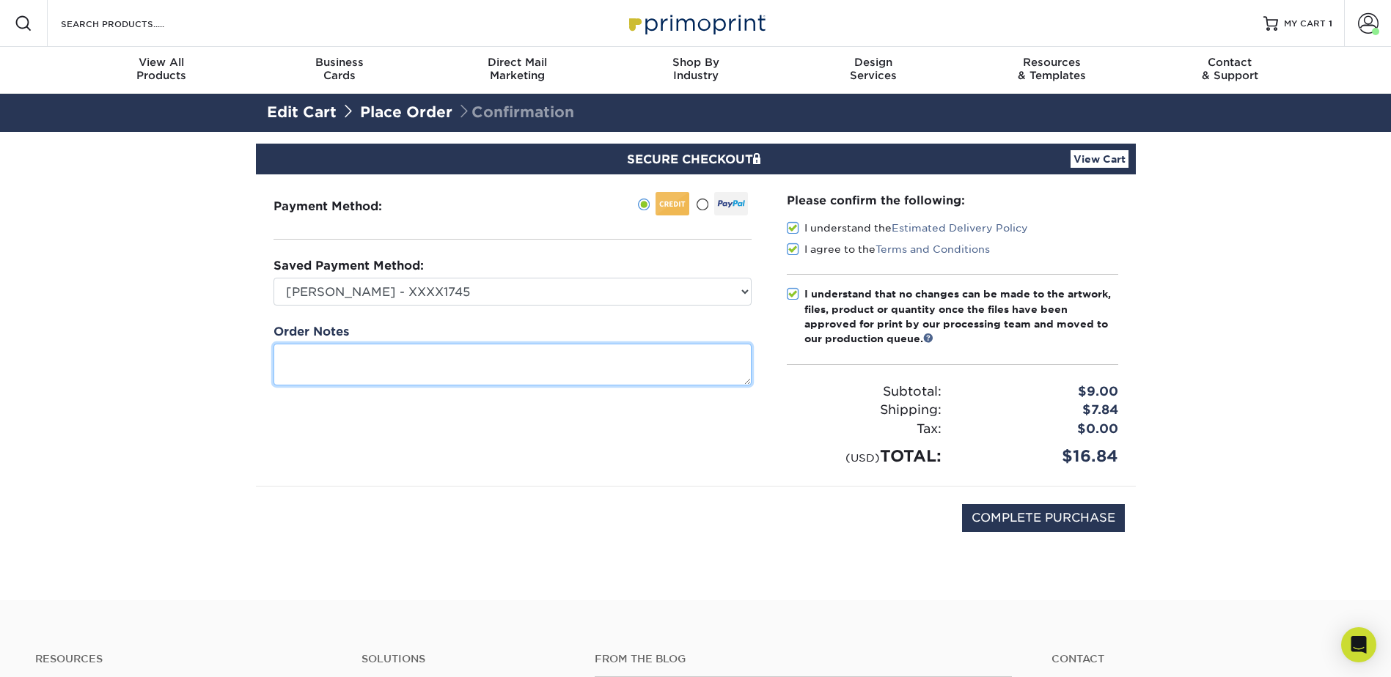
click at [342, 363] on textarea at bounding box center [512, 365] width 478 height 42
type textarea "PO 1970338"
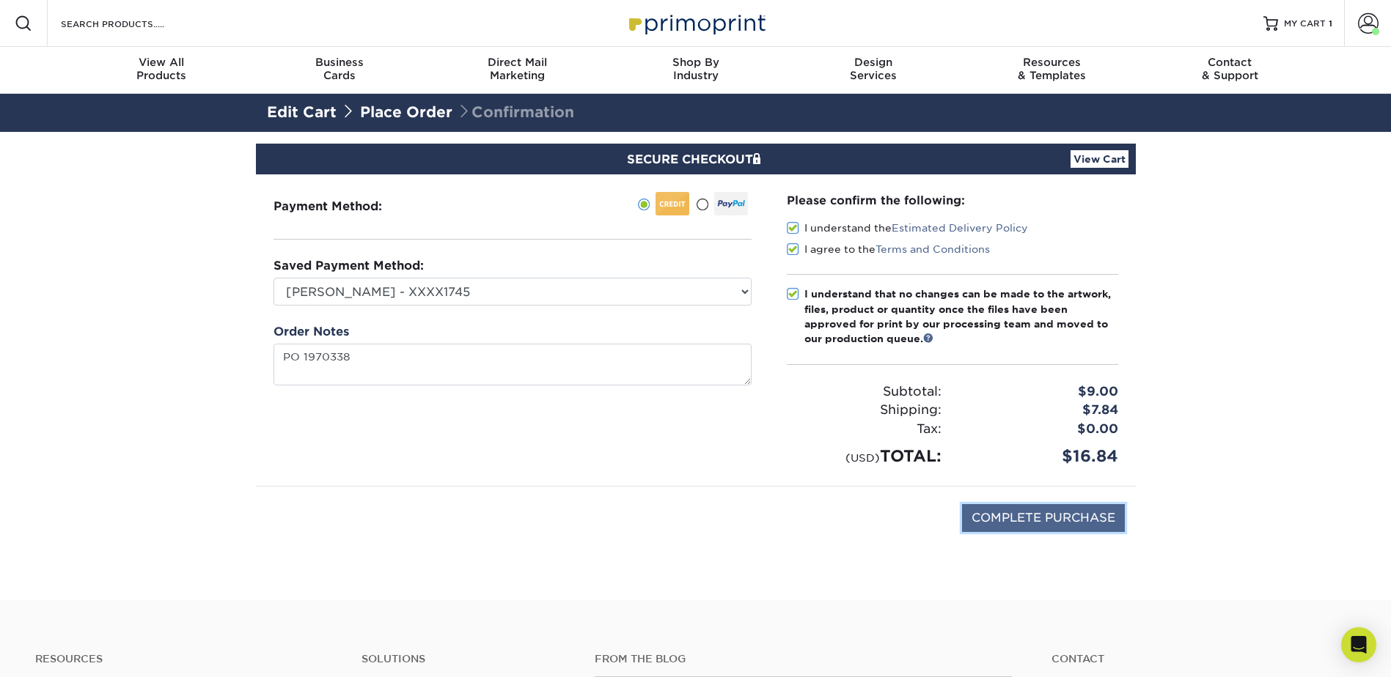
click at [1059, 515] on input "COMPLETE PURCHASE" at bounding box center [1043, 518] width 163 height 28
type input "PROCESSING, PLEASE WAIT..."
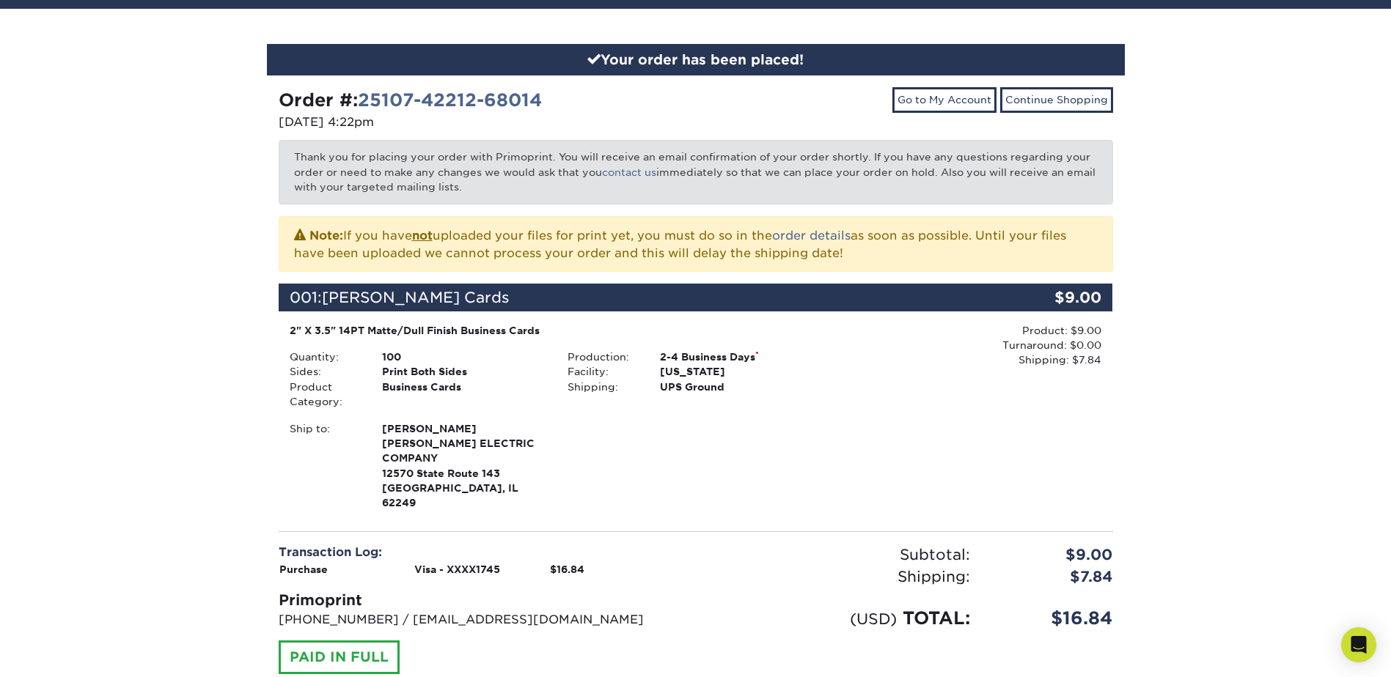
scroll to position [119, 0]
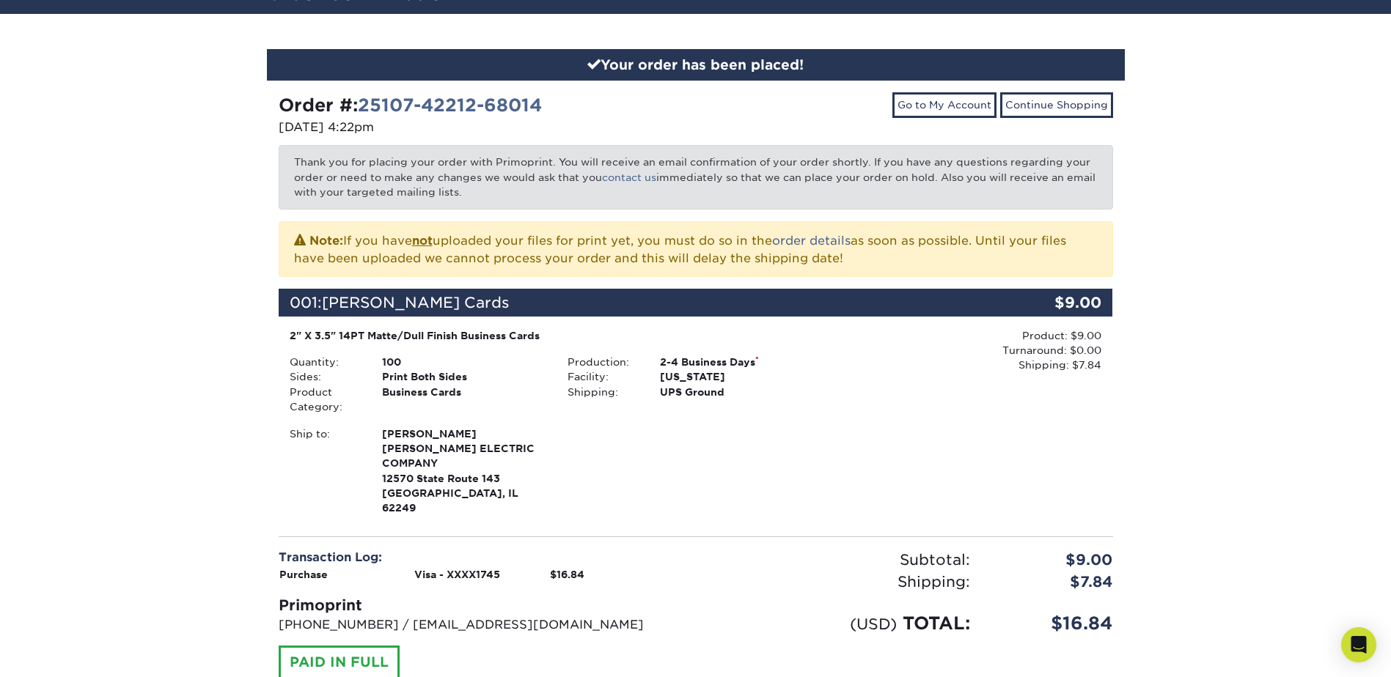
drag, startPoint x: 400, startPoint y: 125, endPoint x: 260, endPoint y: 99, distance: 142.5
click at [260, 99] on div "Your order has been placed! Order #: 25107-42212-68014 [DATE] 4:22pm Go to My A…" at bounding box center [696, 402] width 880 height 776
copy div "Order #: 25107-42212-68014 [DATE] 4:22pm"
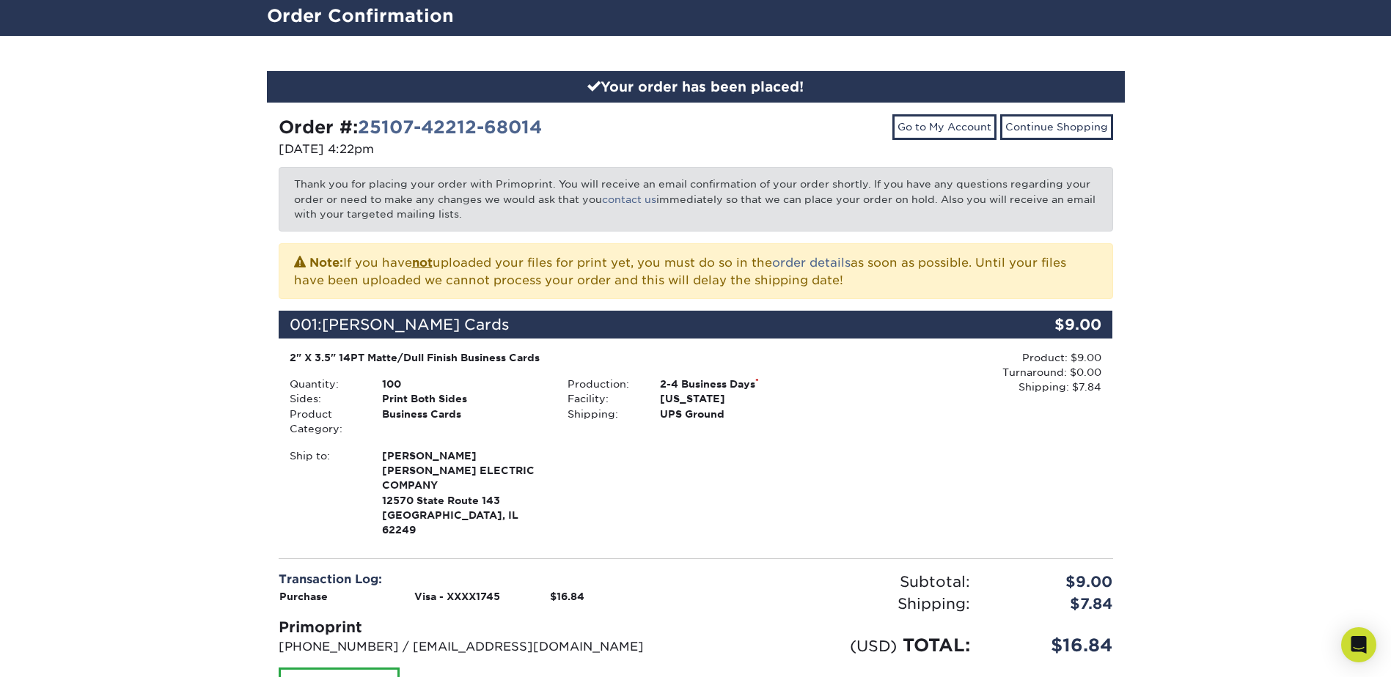
scroll to position [0, 0]
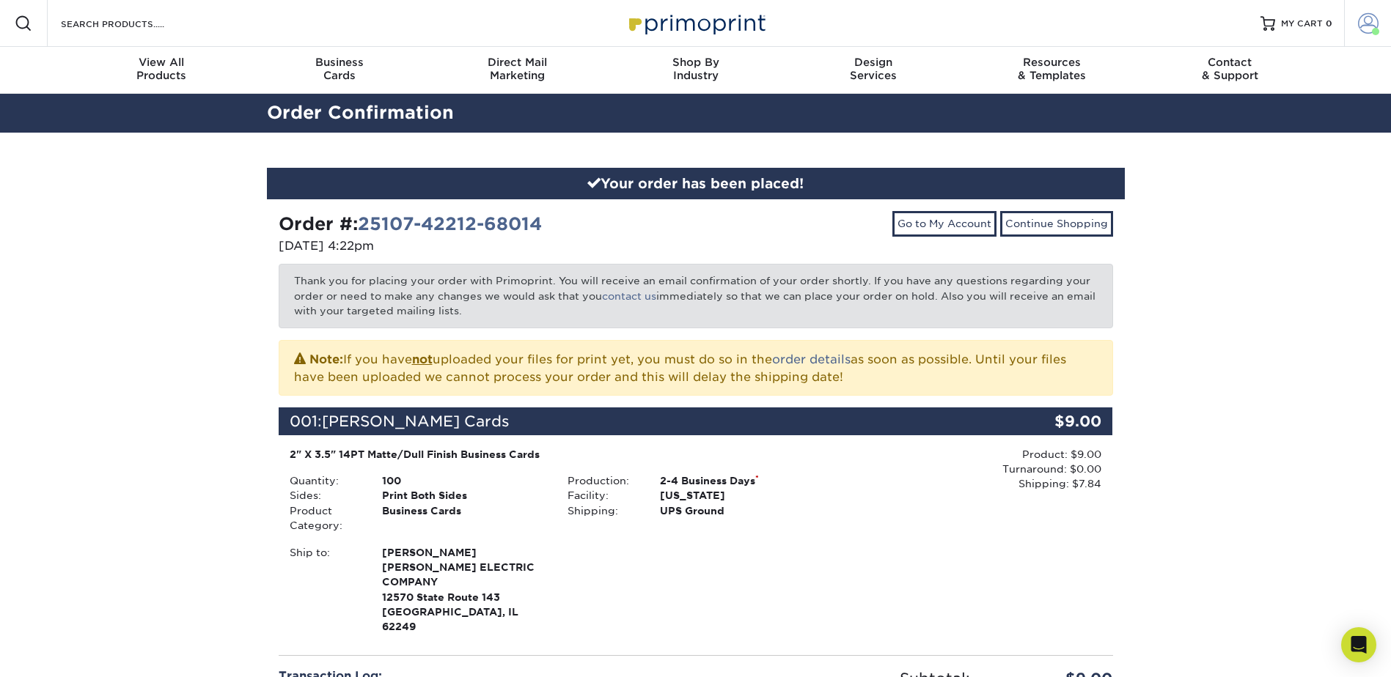
click at [1372, 25] on span at bounding box center [1368, 23] width 21 height 21
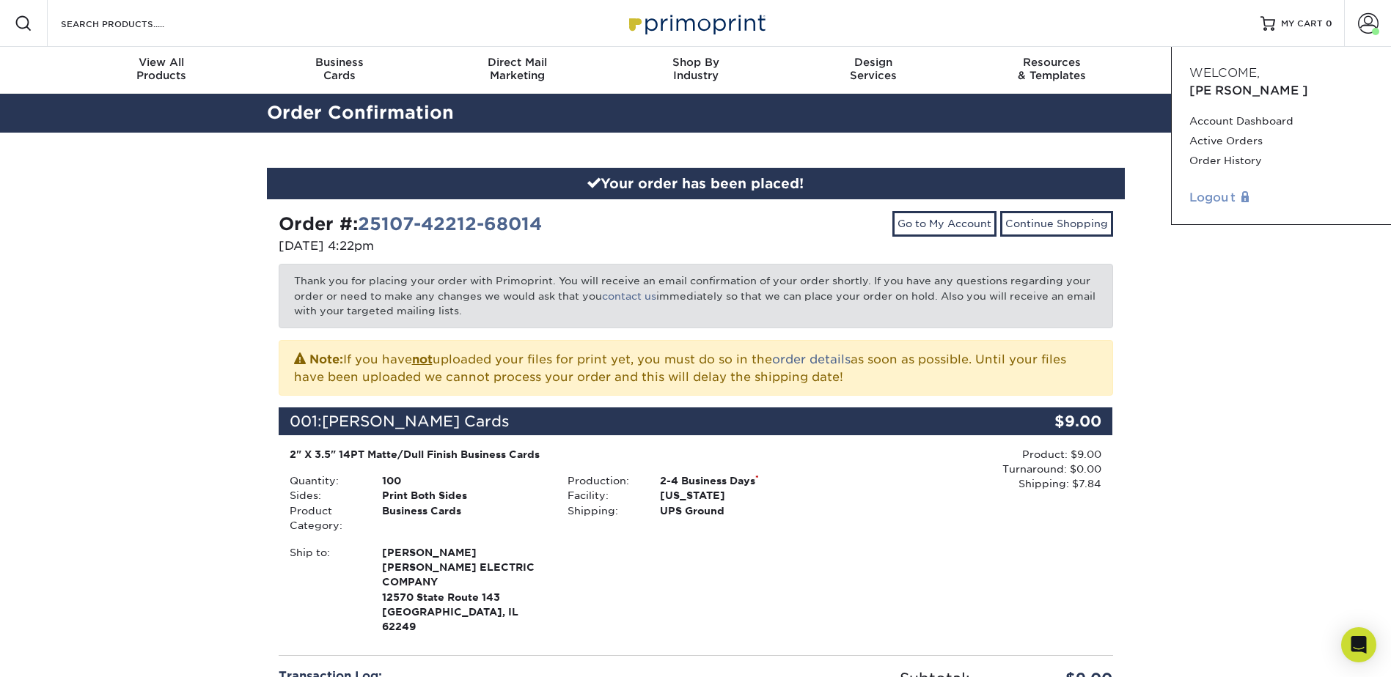
click at [1220, 189] on link "Logout" at bounding box center [1281, 198] width 184 height 18
